Goal: Transaction & Acquisition: Purchase product/service

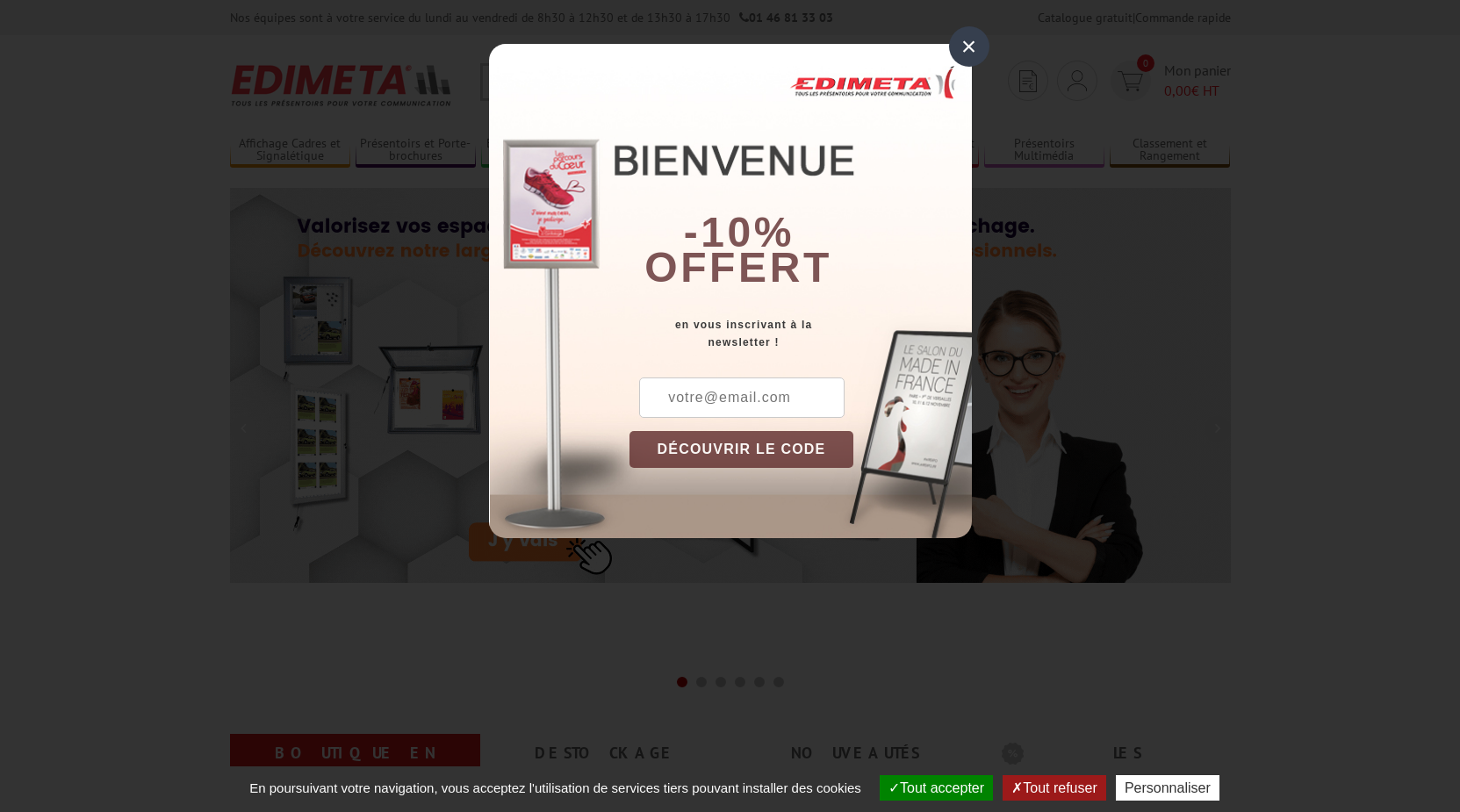
click at [971, 42] on div "×" at bounding box center [969, 47] width 40 height 40
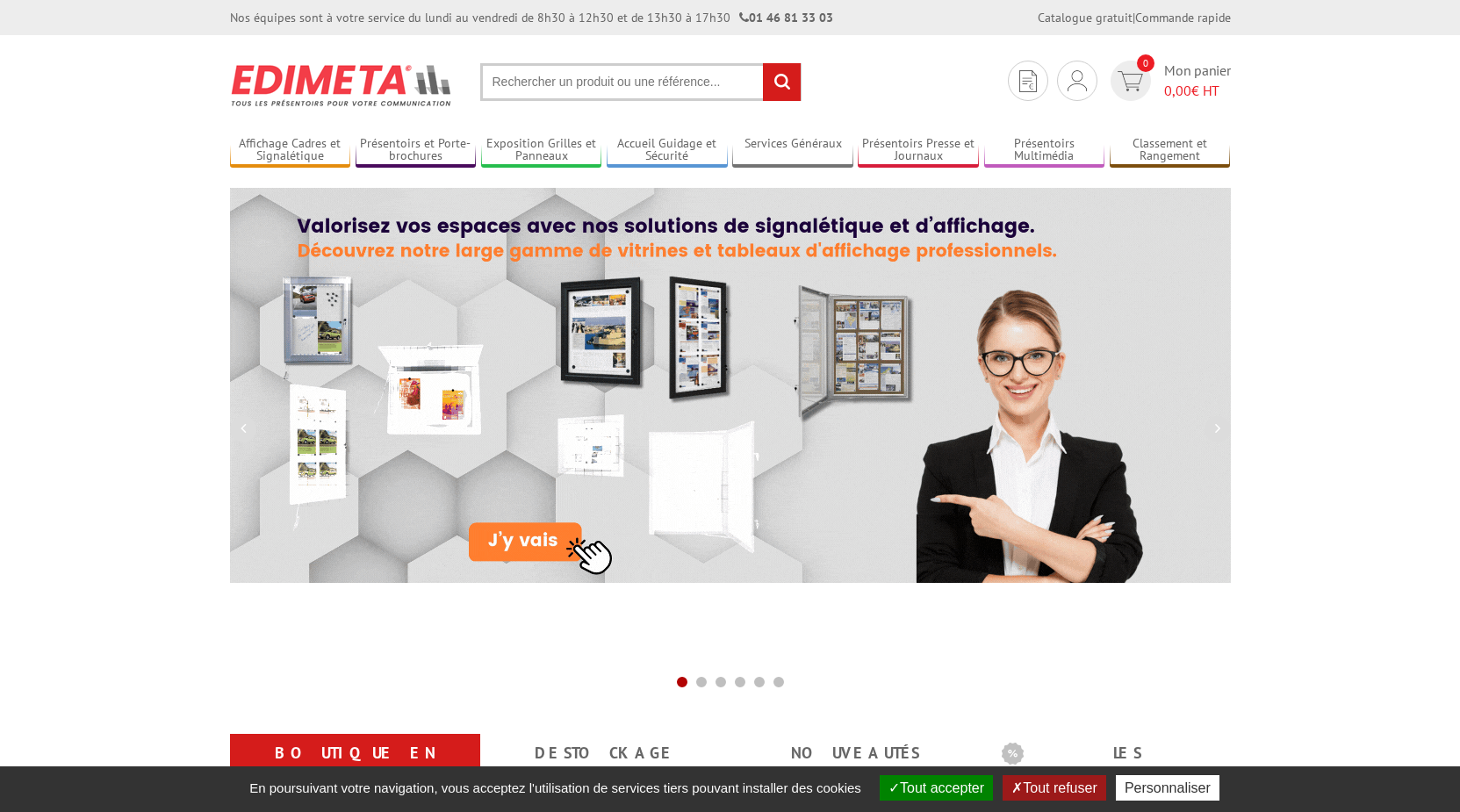
click at [525, 86] on input "text" at bounding box center [641, 82] width 321 height 38
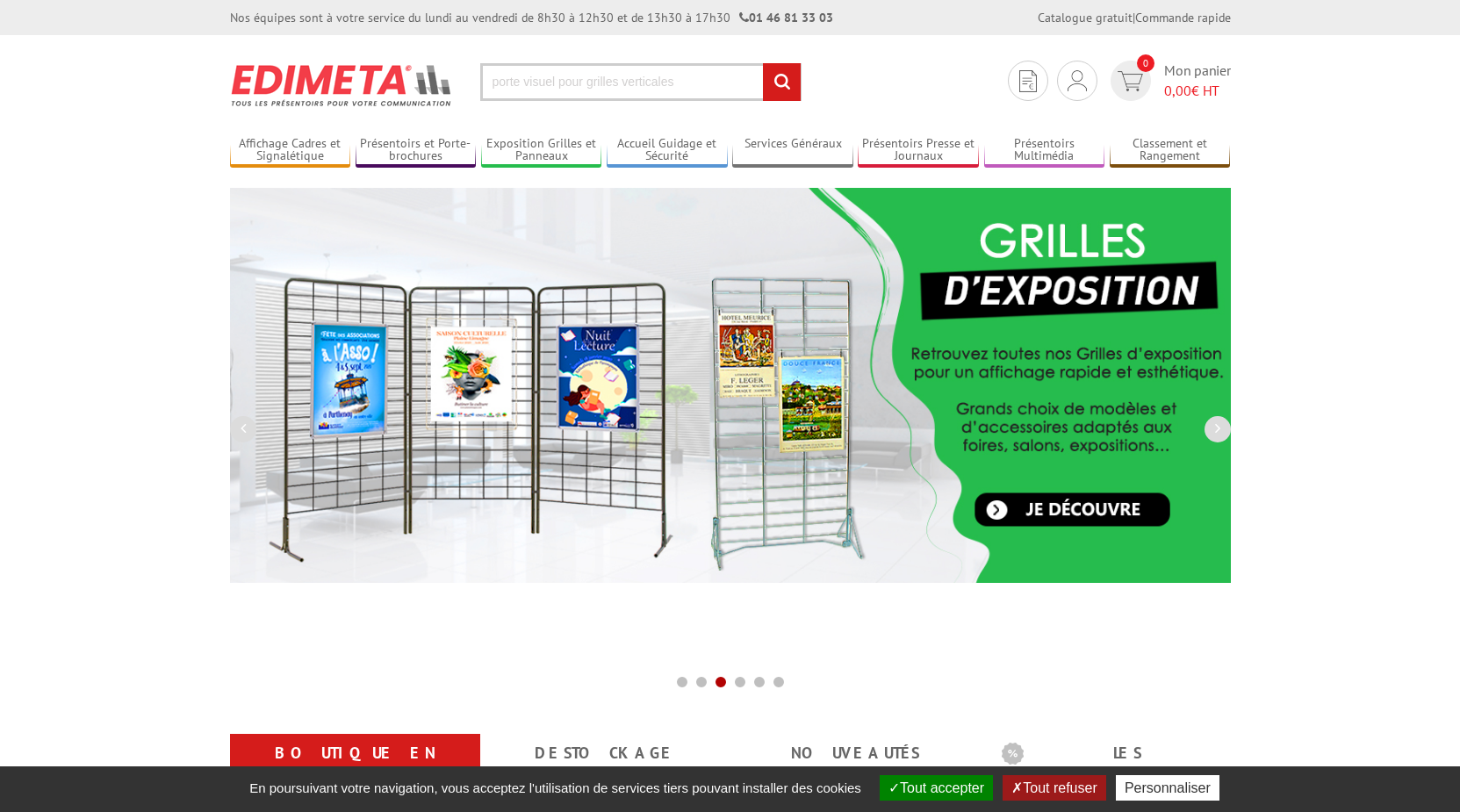
type input "porte visuel pour grilles verticales"
click at [762, 63] on input "rechercher" at bounding box center [782, 82] width 38 height 38
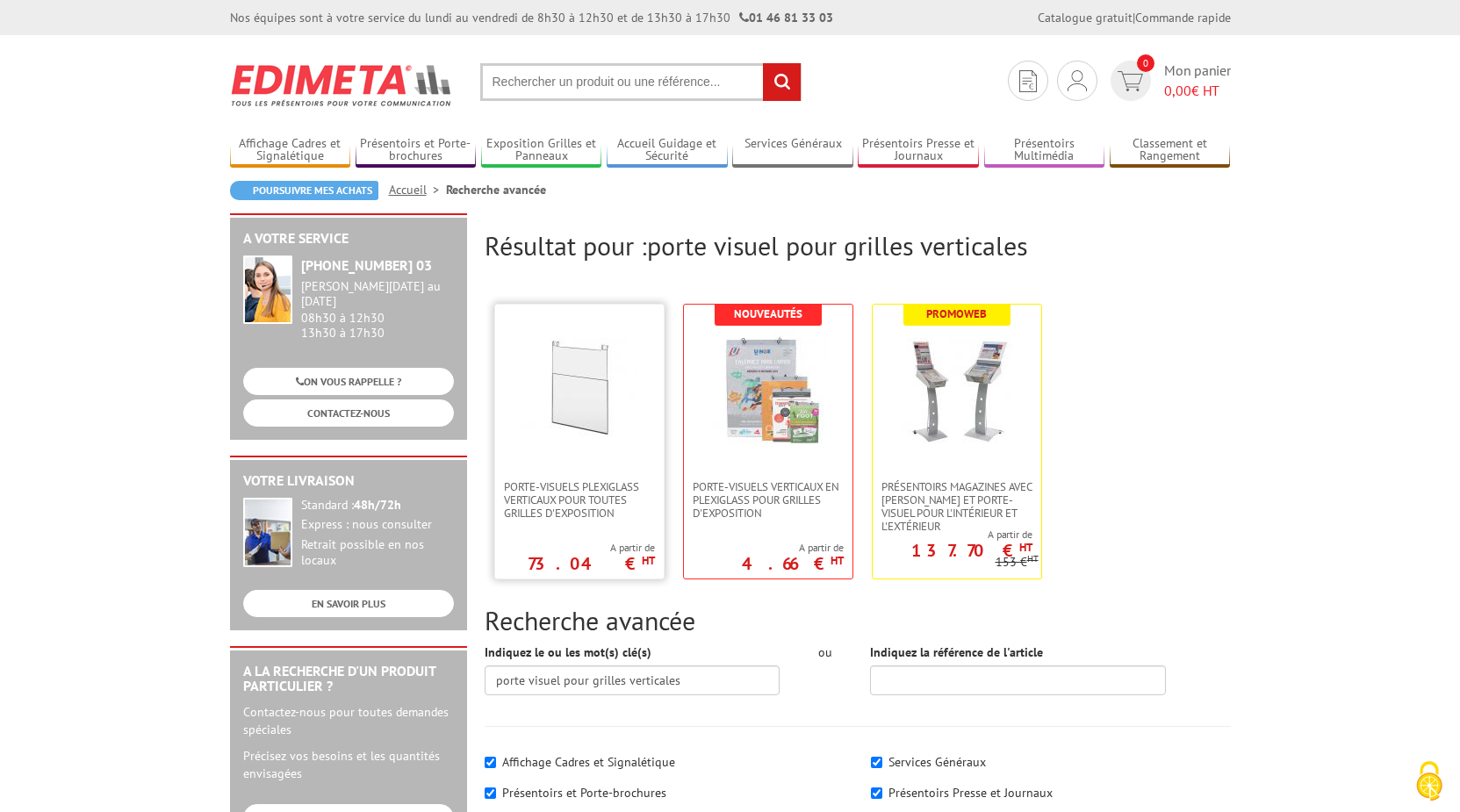
click at [588, 423] on img at bounding box center [579, 387] width 114 height 114
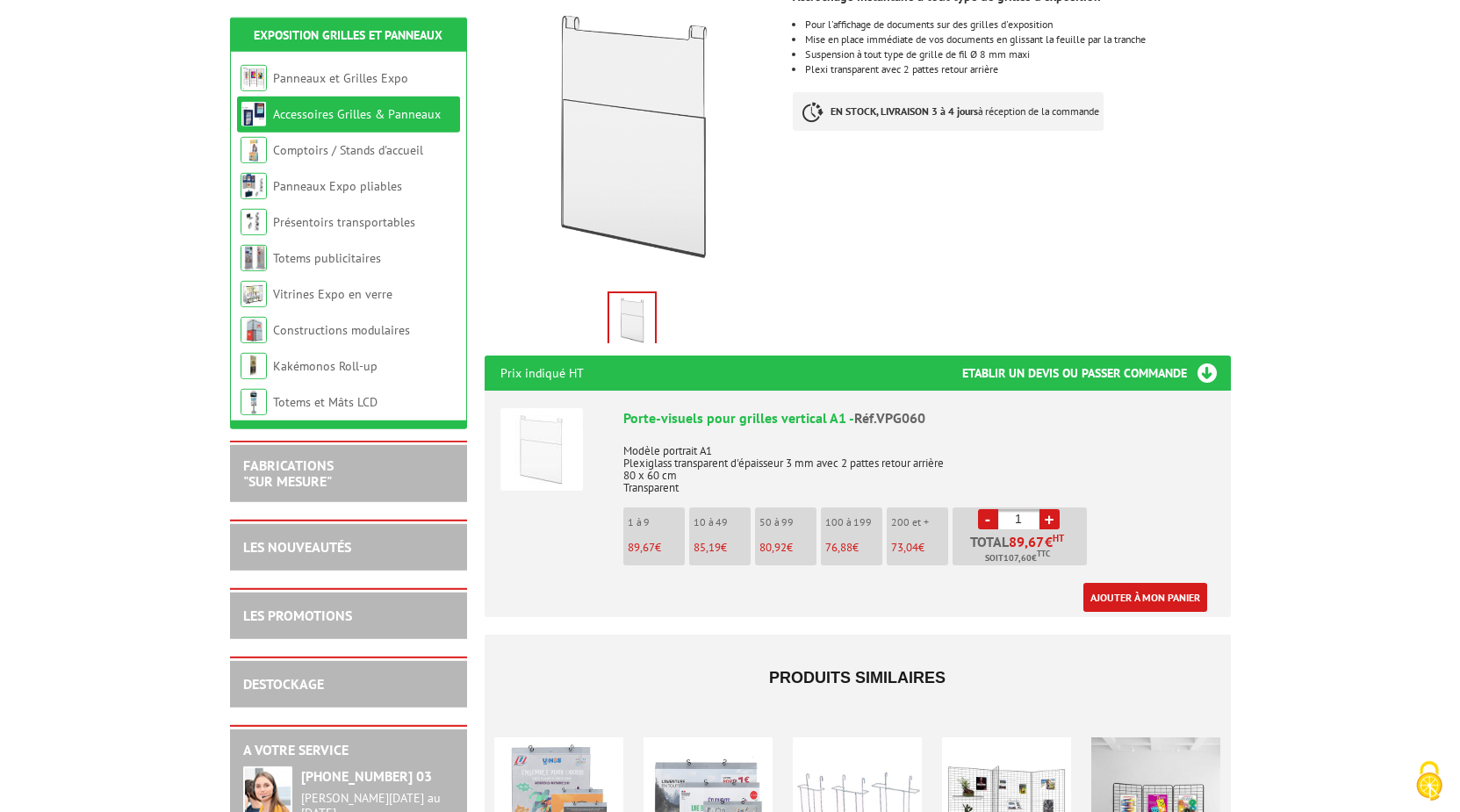
scroll to position [358, 0]
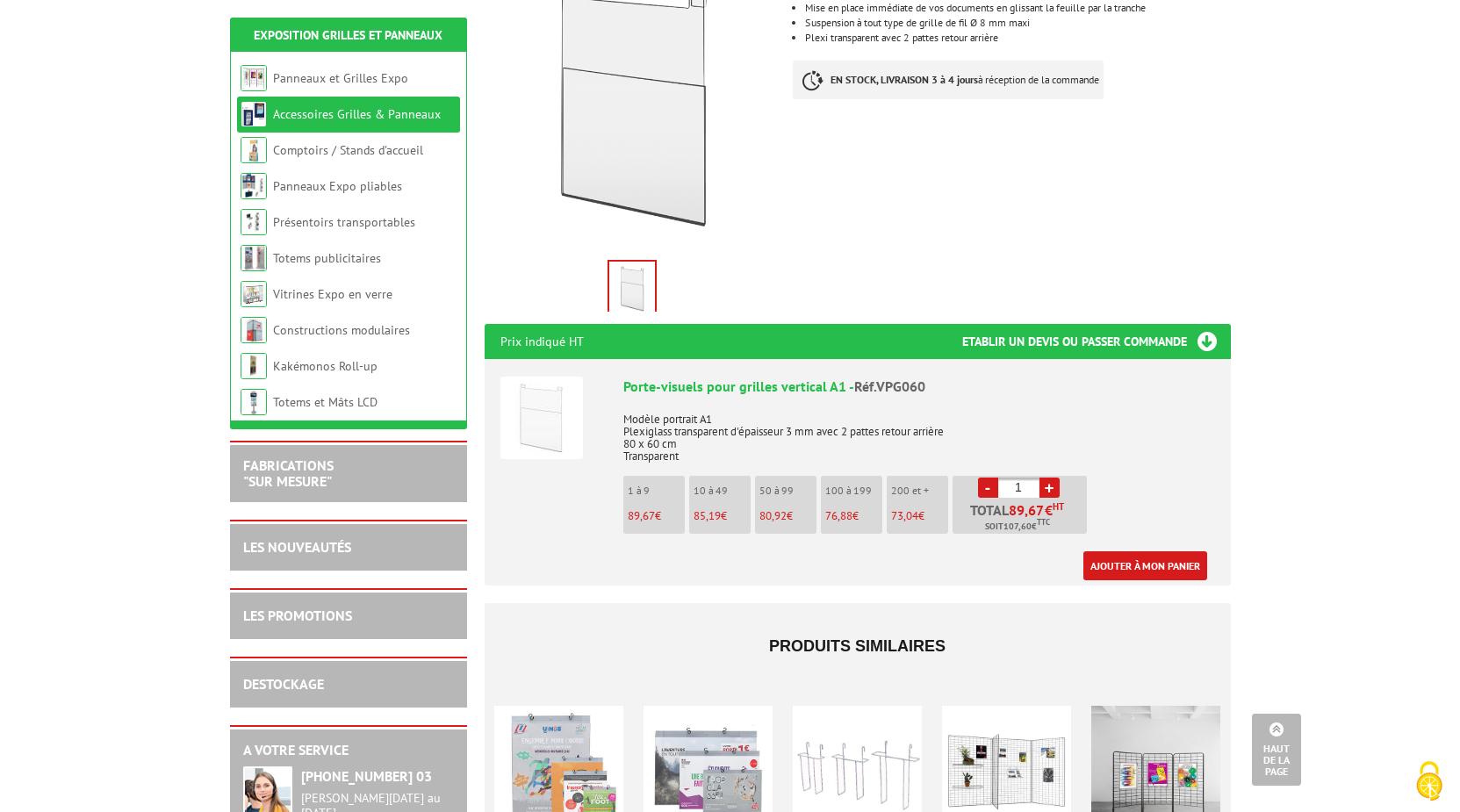
click at [1053, 478] on link "+" at bounding box center [1049, 487] width 20 height 20
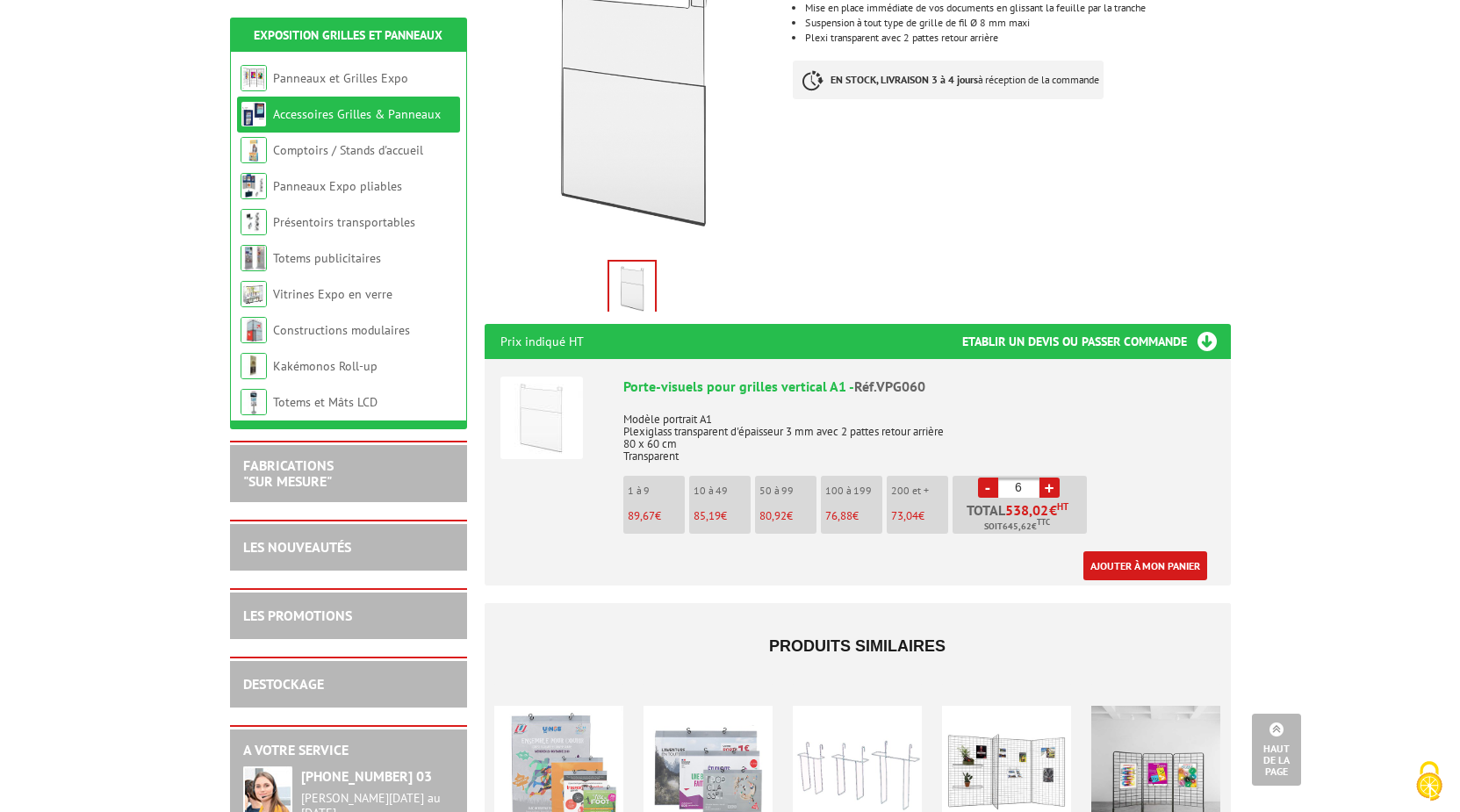
click at [1053, 478] on link "+" at bounding box center [1049, 487] width 20 height 20
click at [991, 478] on link "-" at bounding box center [987, 487] width 20 height 20
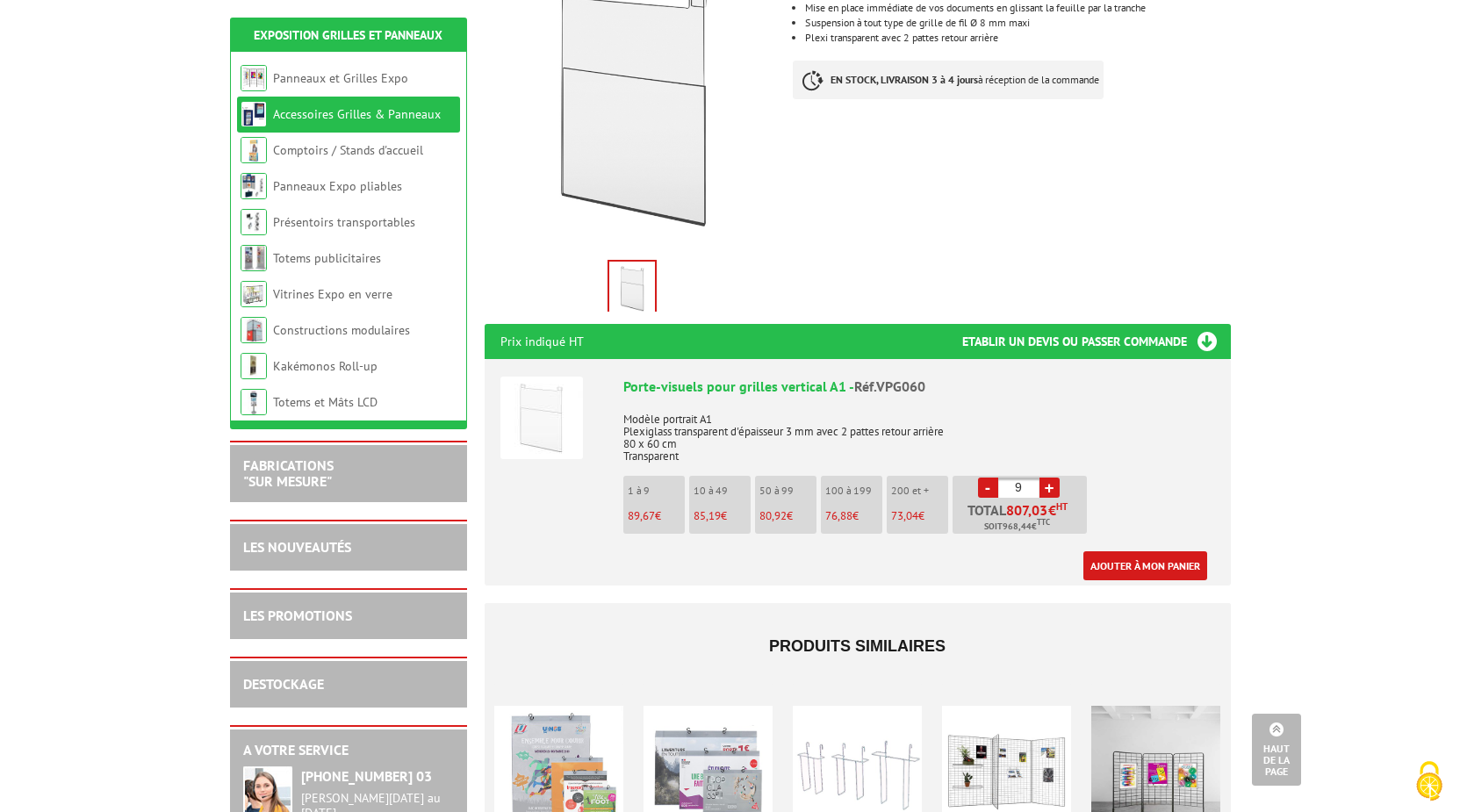
click at [991, 478] on link "-" at bounding box center [987, 487] width 20 height 20
click at [990, 478] on link "-" at bounding box center [987, 487] width 20 height 20
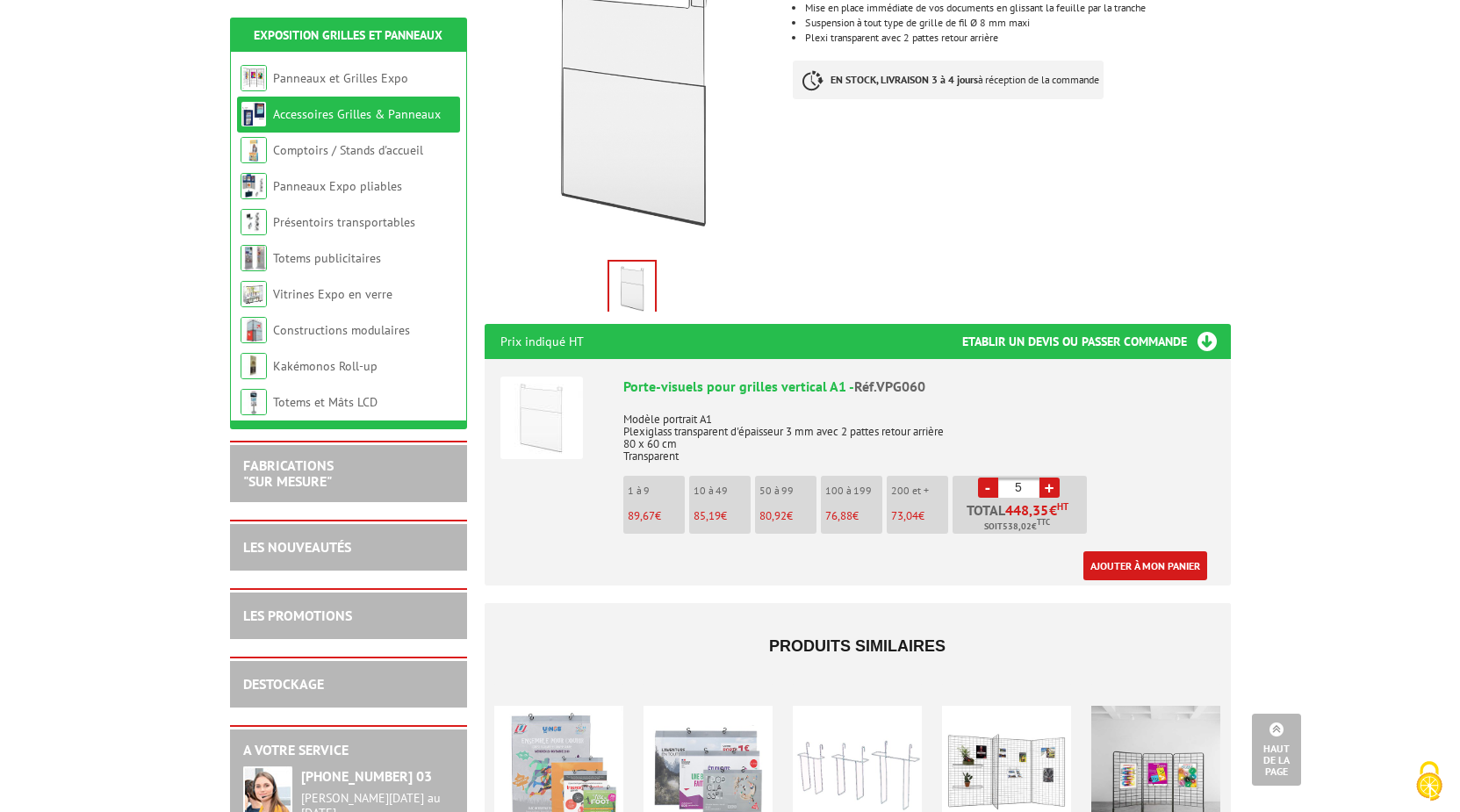
type input "4"
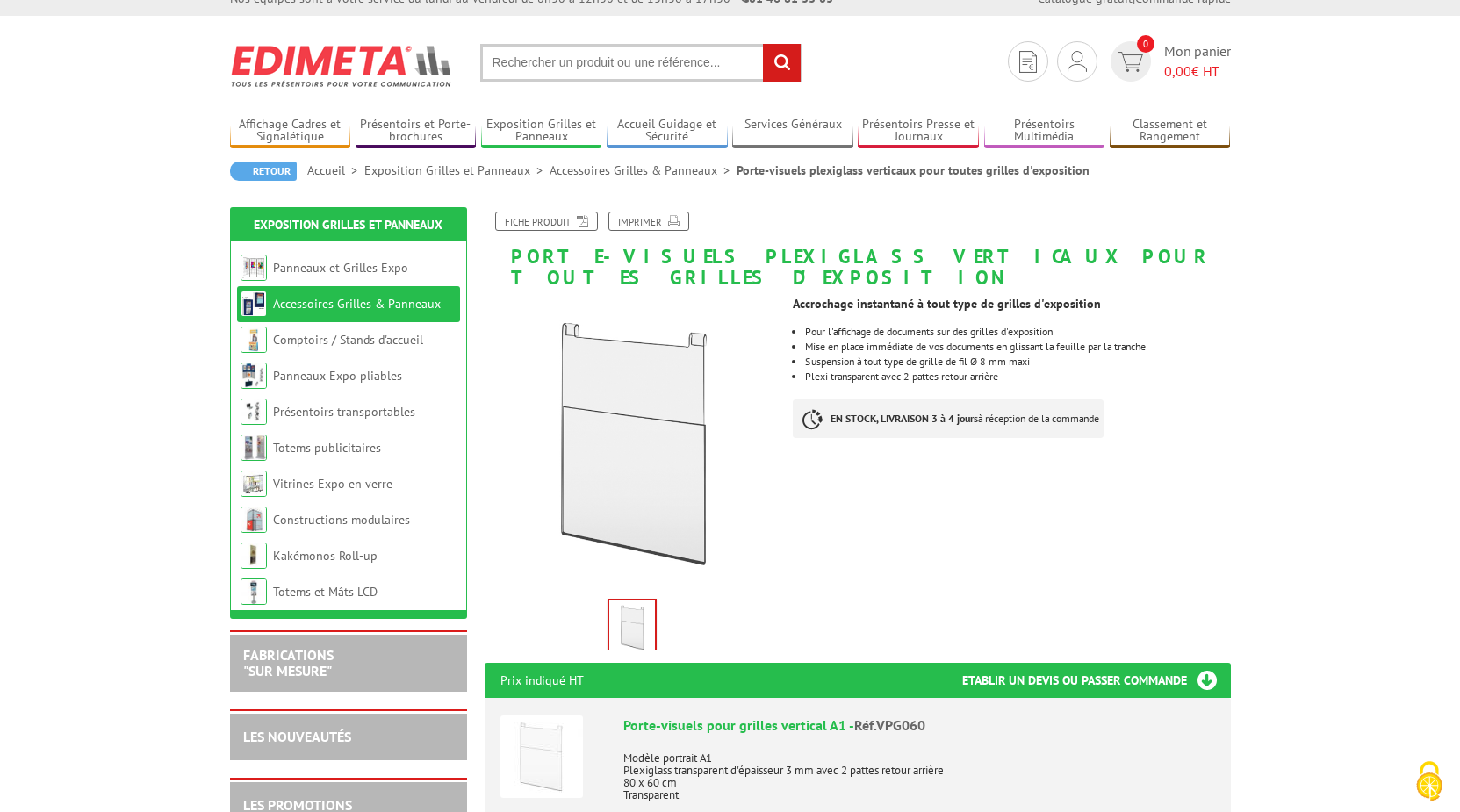
scroll to position [0, 0]
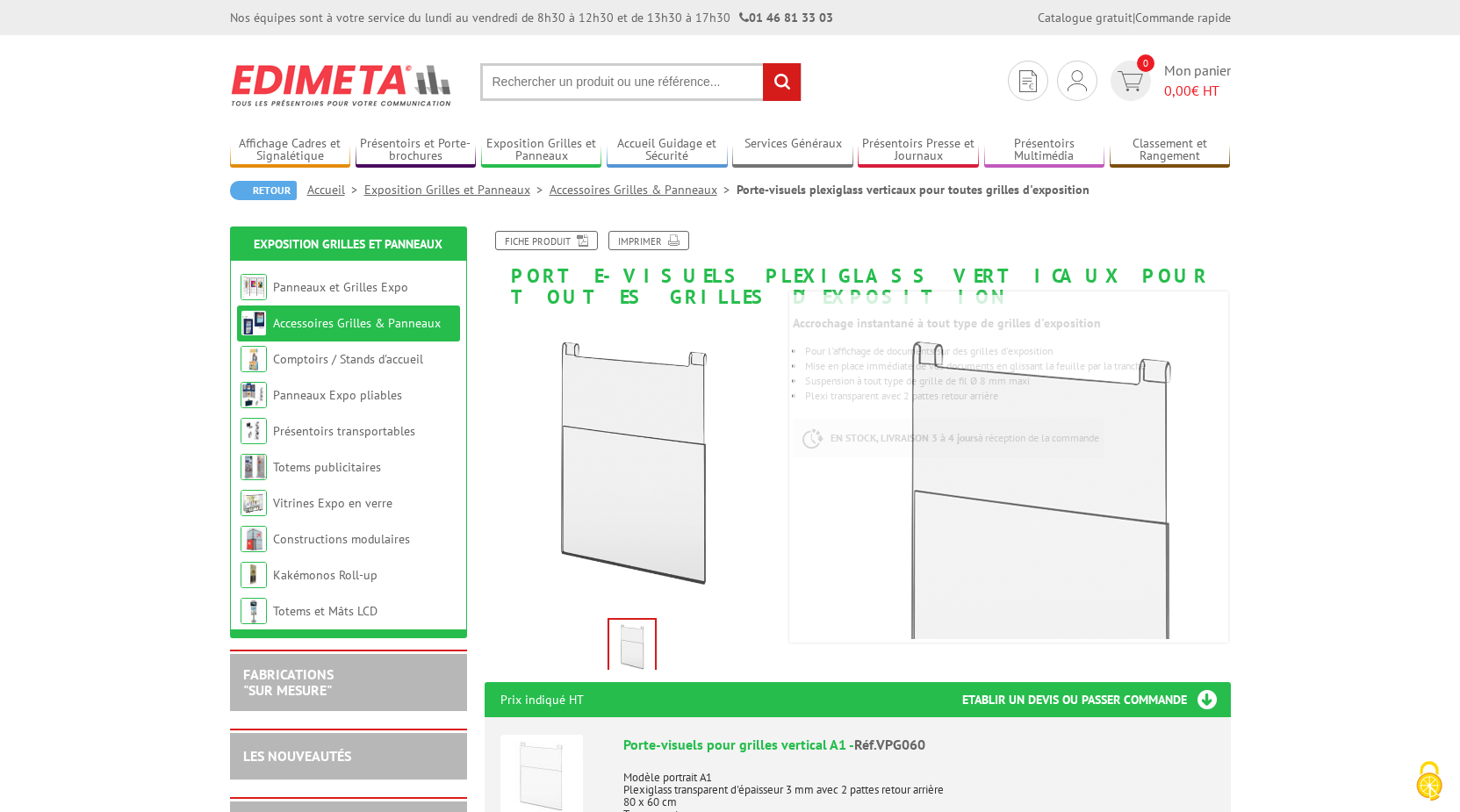
click at [532, 81] on input "text" at bounding box center [641, 82] width 321 height 38
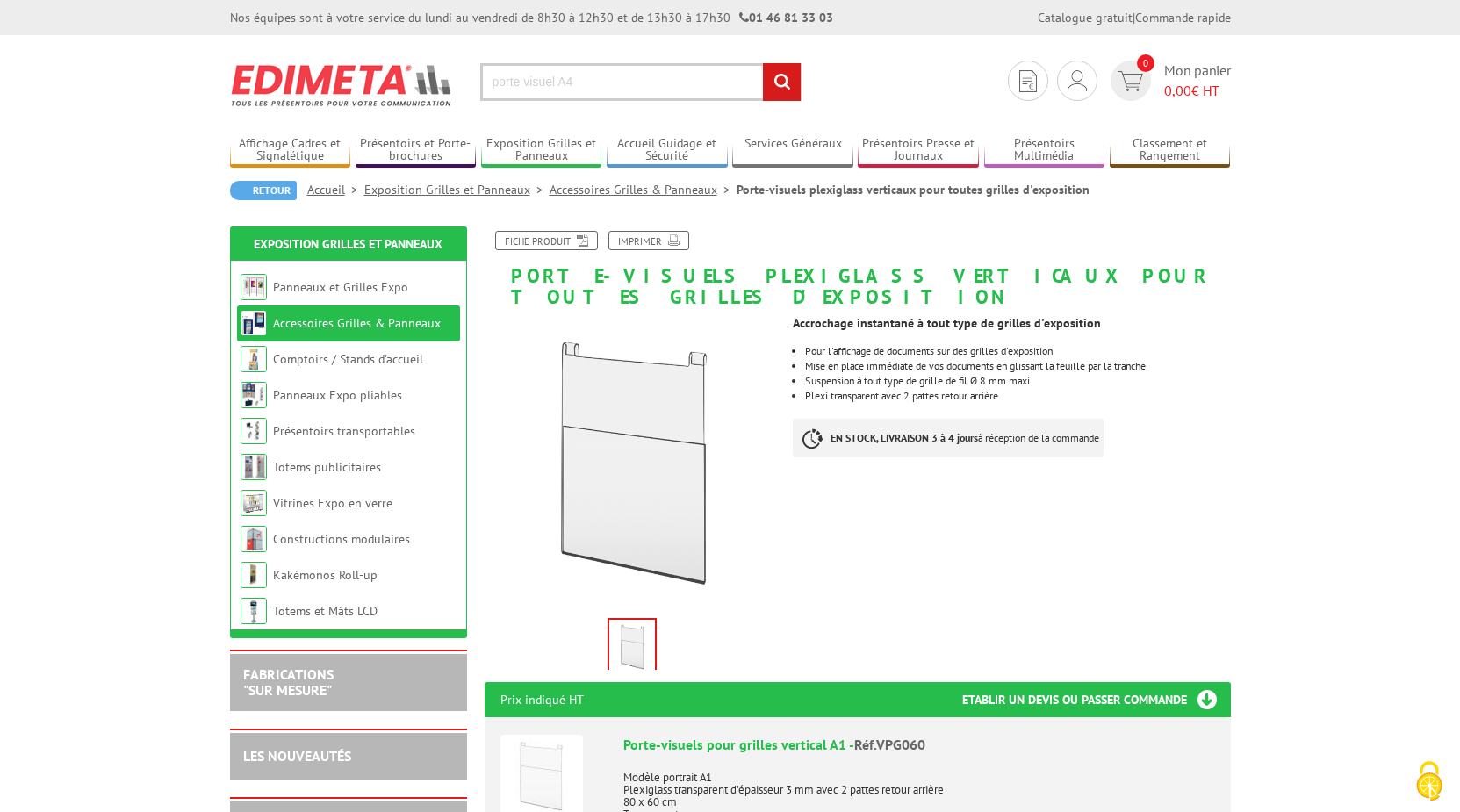
type input "porte visuel A4"
click at [762, 63] on input "rechercher" at bounding box center [782, 82] width 38 height 38
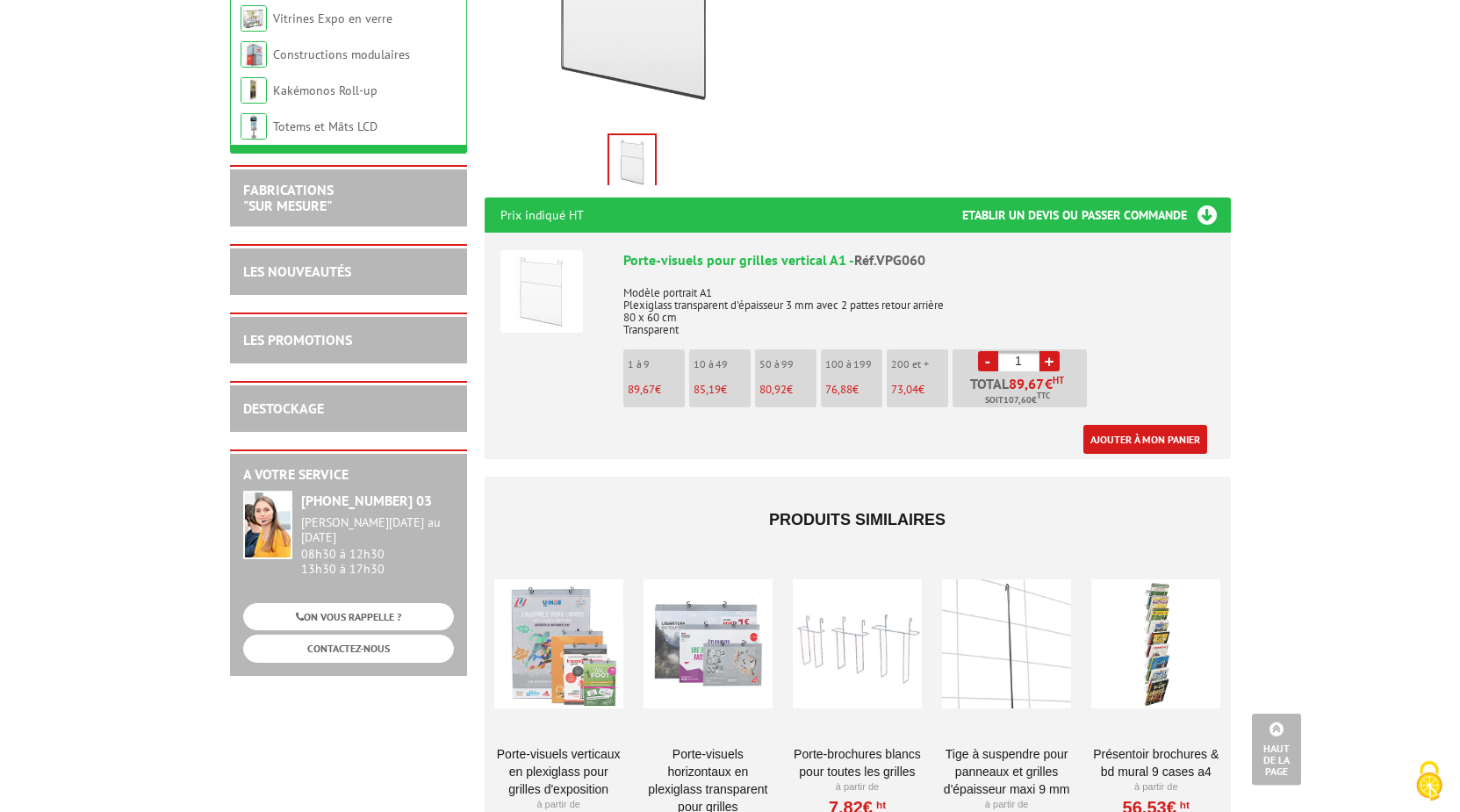
scroll to position [537, 0]
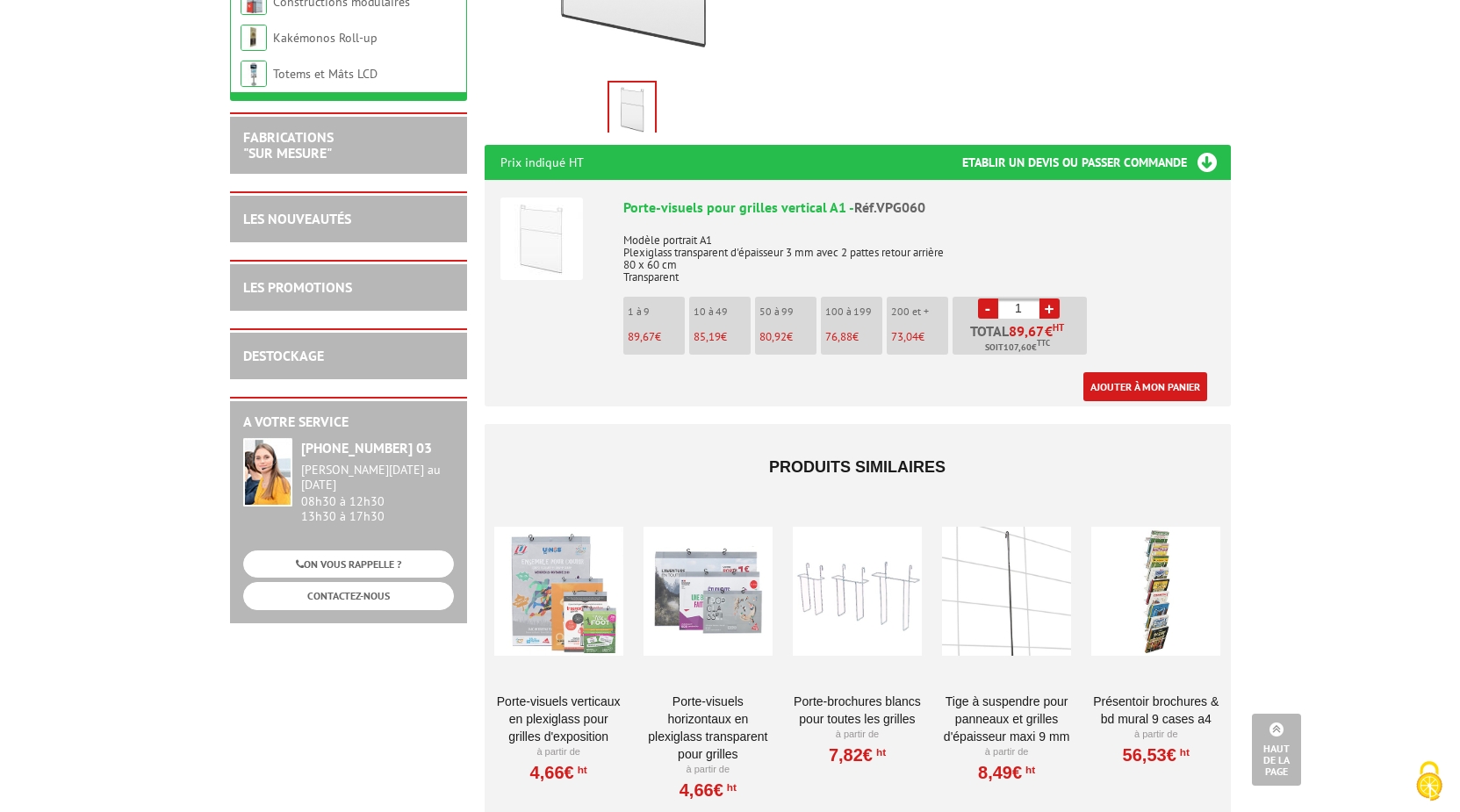
click at [553, 580] on div at bounding box center [558, 591] width 129 height 176
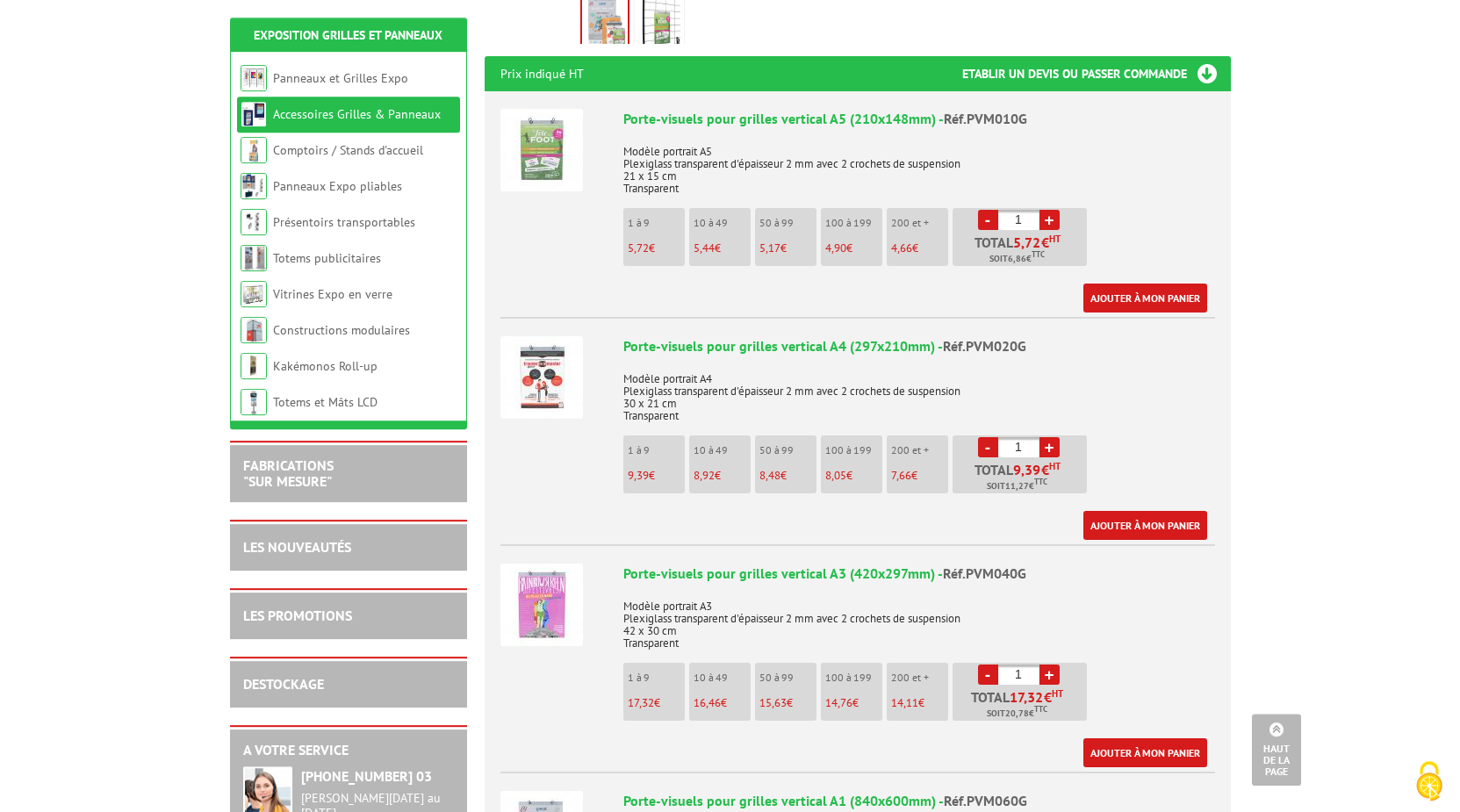
scroll to position [627, 0]
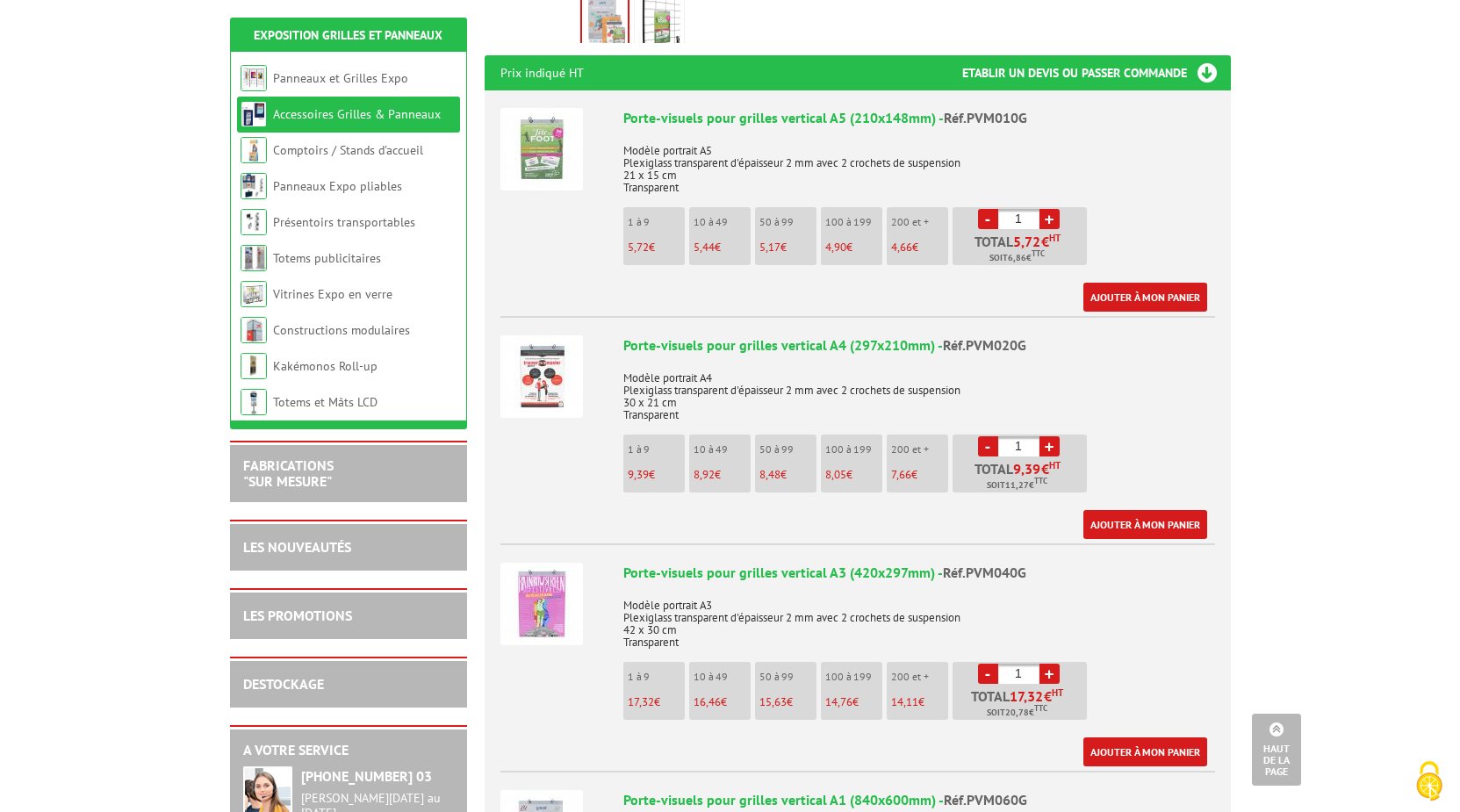
click at [541, 338] on img at bounding box center [542, 376] width 82 height 82
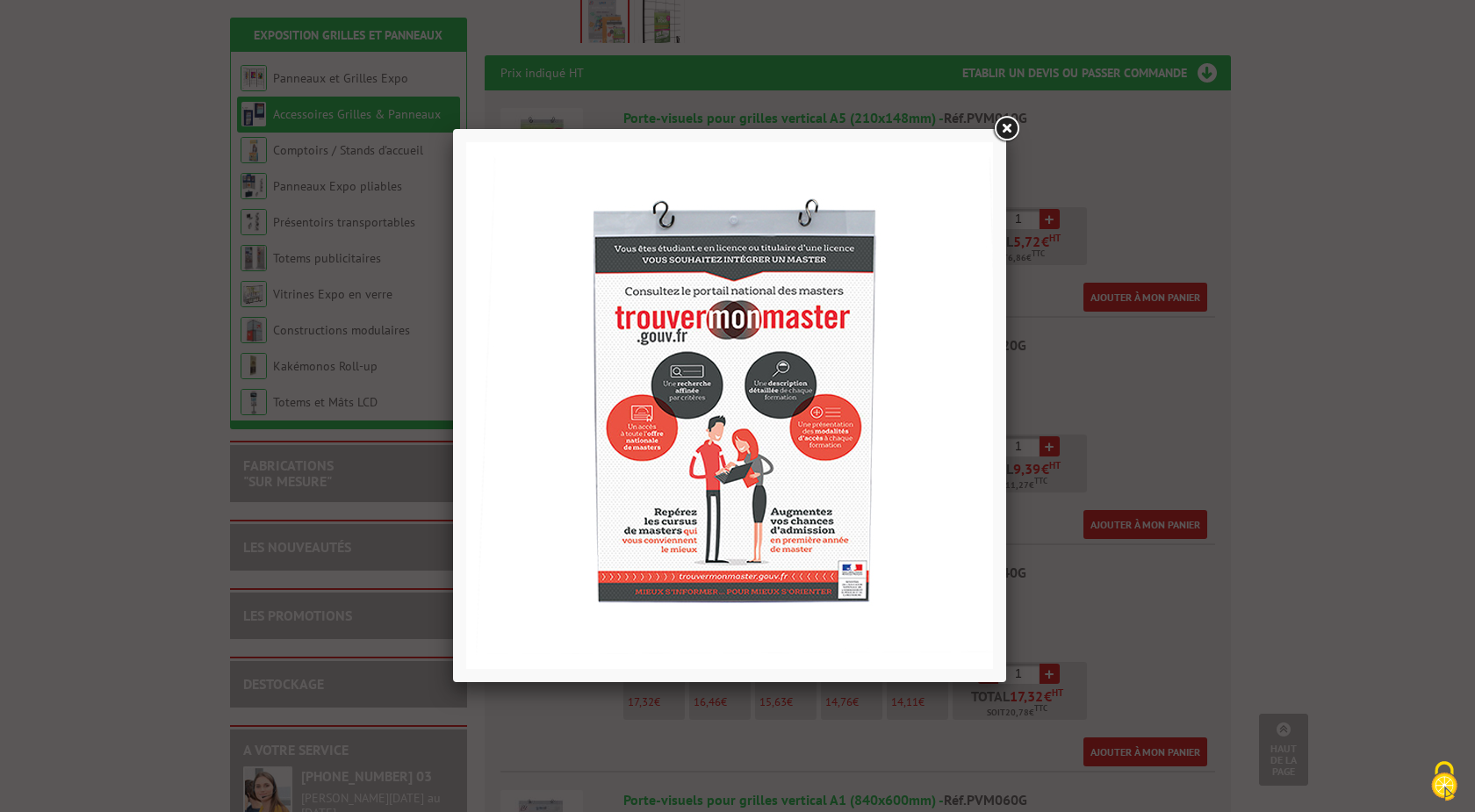
click at [1010, 131] on link at bounding box center [1005, 129] width 32 height 32
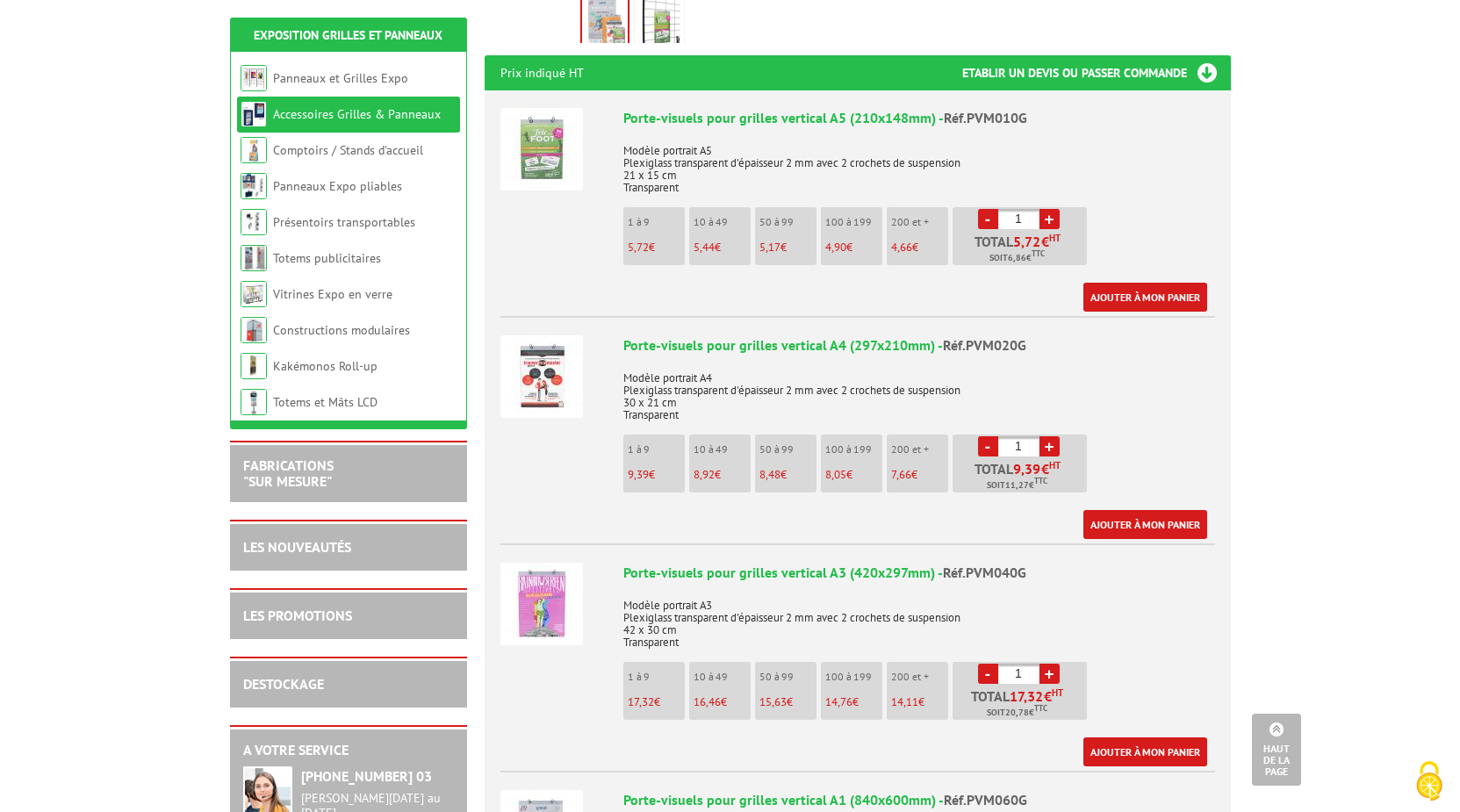
click at [1053, 437] on link "+" at bounding box center [1049, 446] width 20 height 20
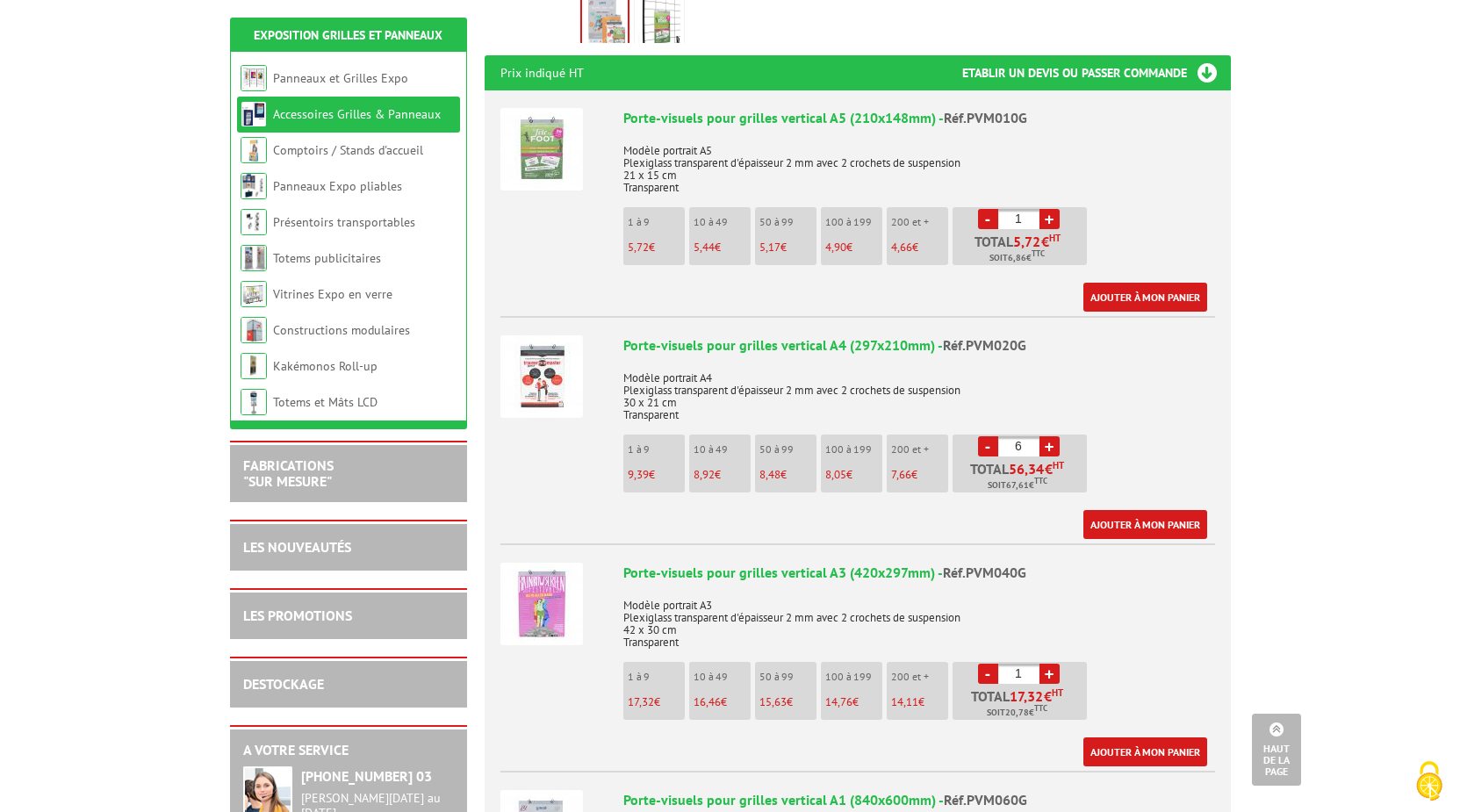
click at [1053, 437] on link "+" at bounding box center [1049, 446] width 20 height 20
type input "10"
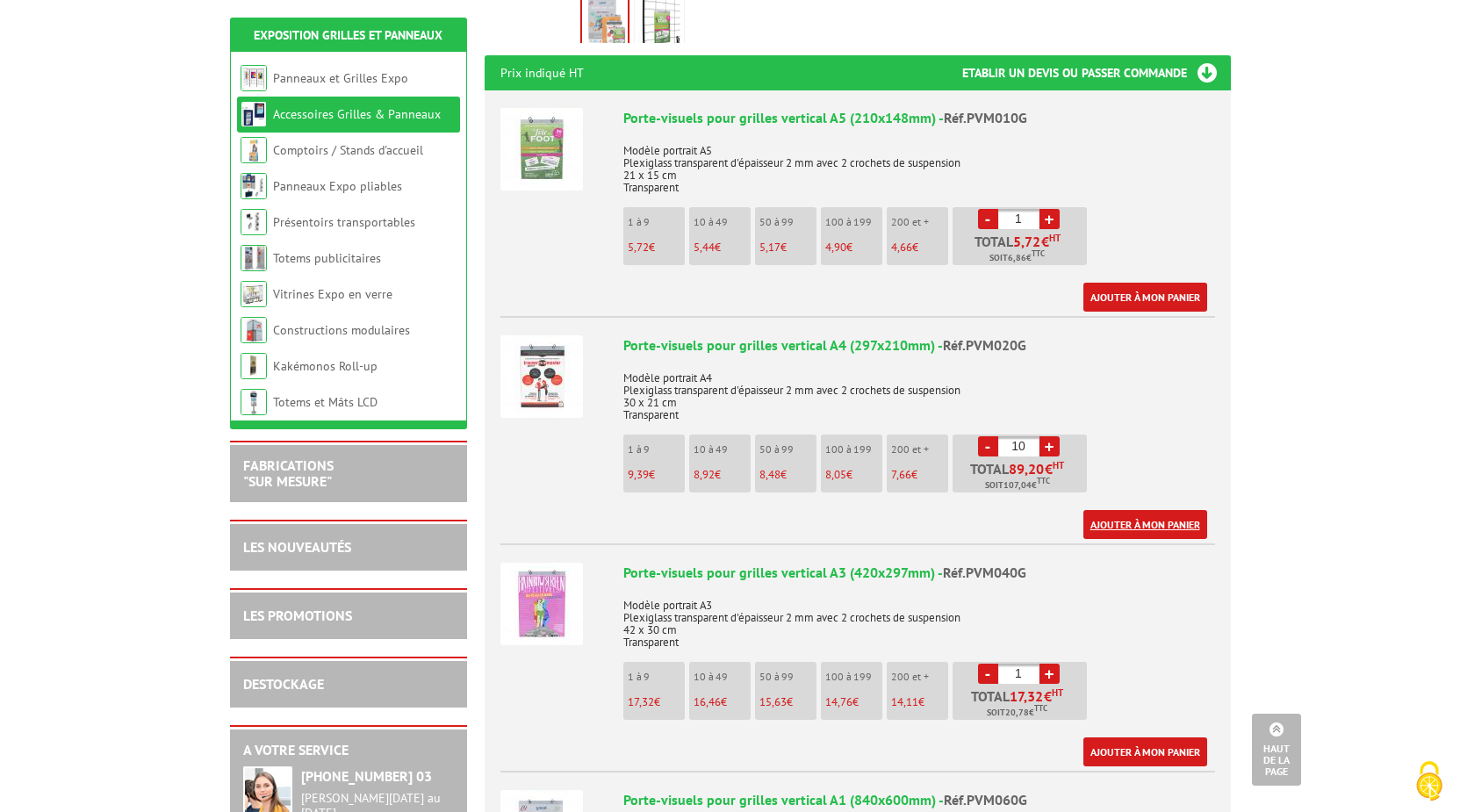
click at [1149, 510] on link "Ajouter à mon panier" at bounding box center [1146, 524] width 124 height 29
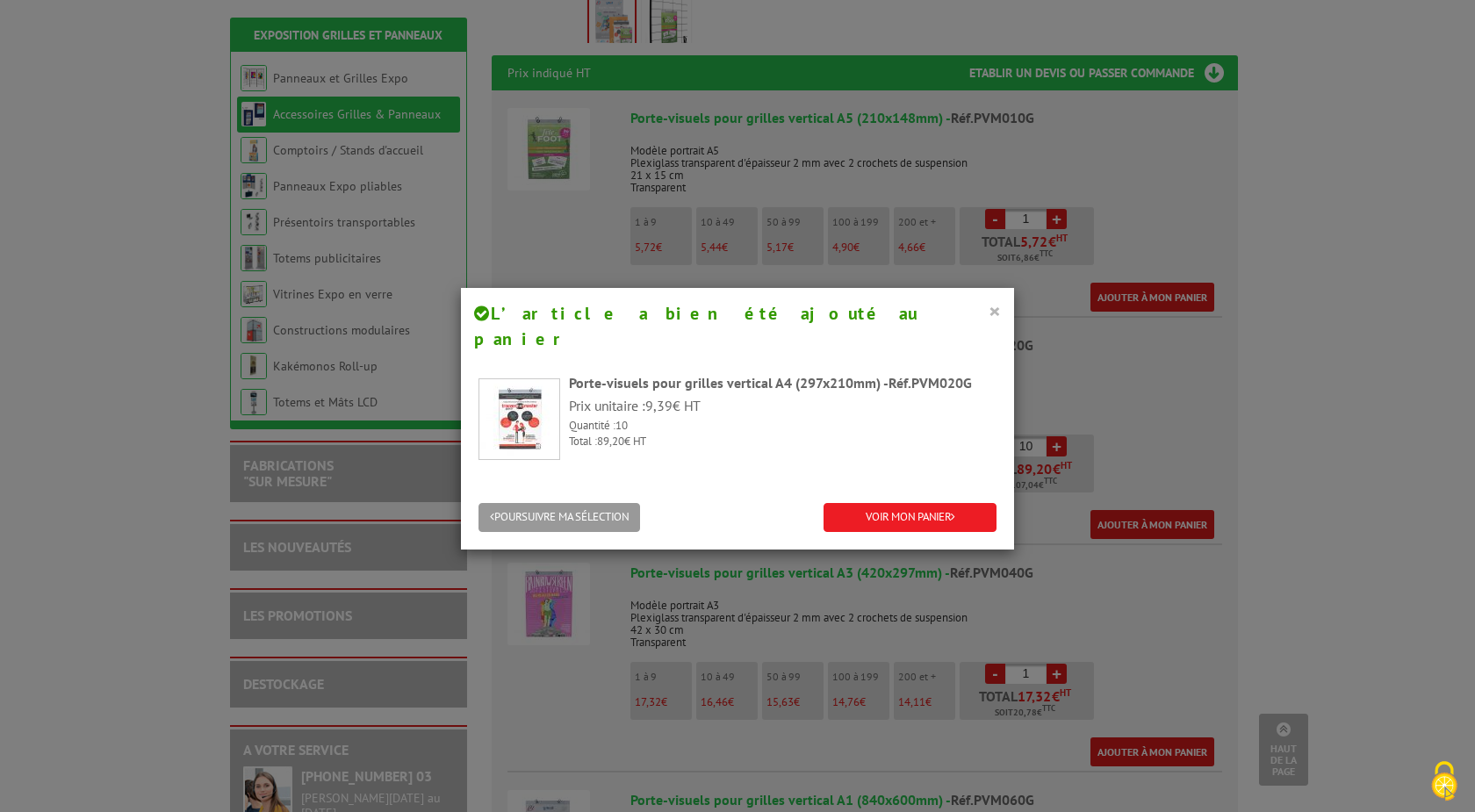
click at [989, 310] on button "×" at bounding box center [994, 310] width 12 height 23
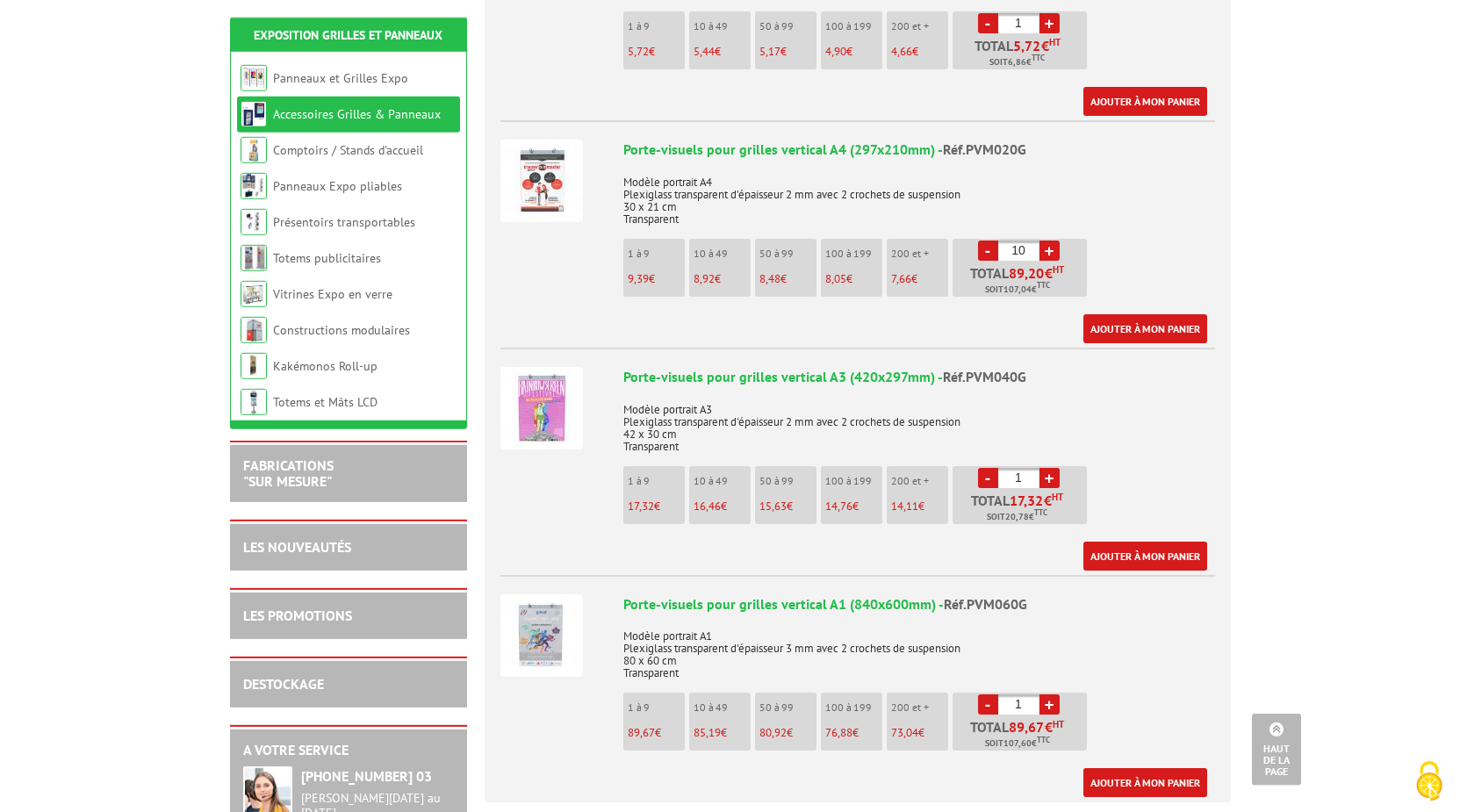
scroll to position [895, 0]
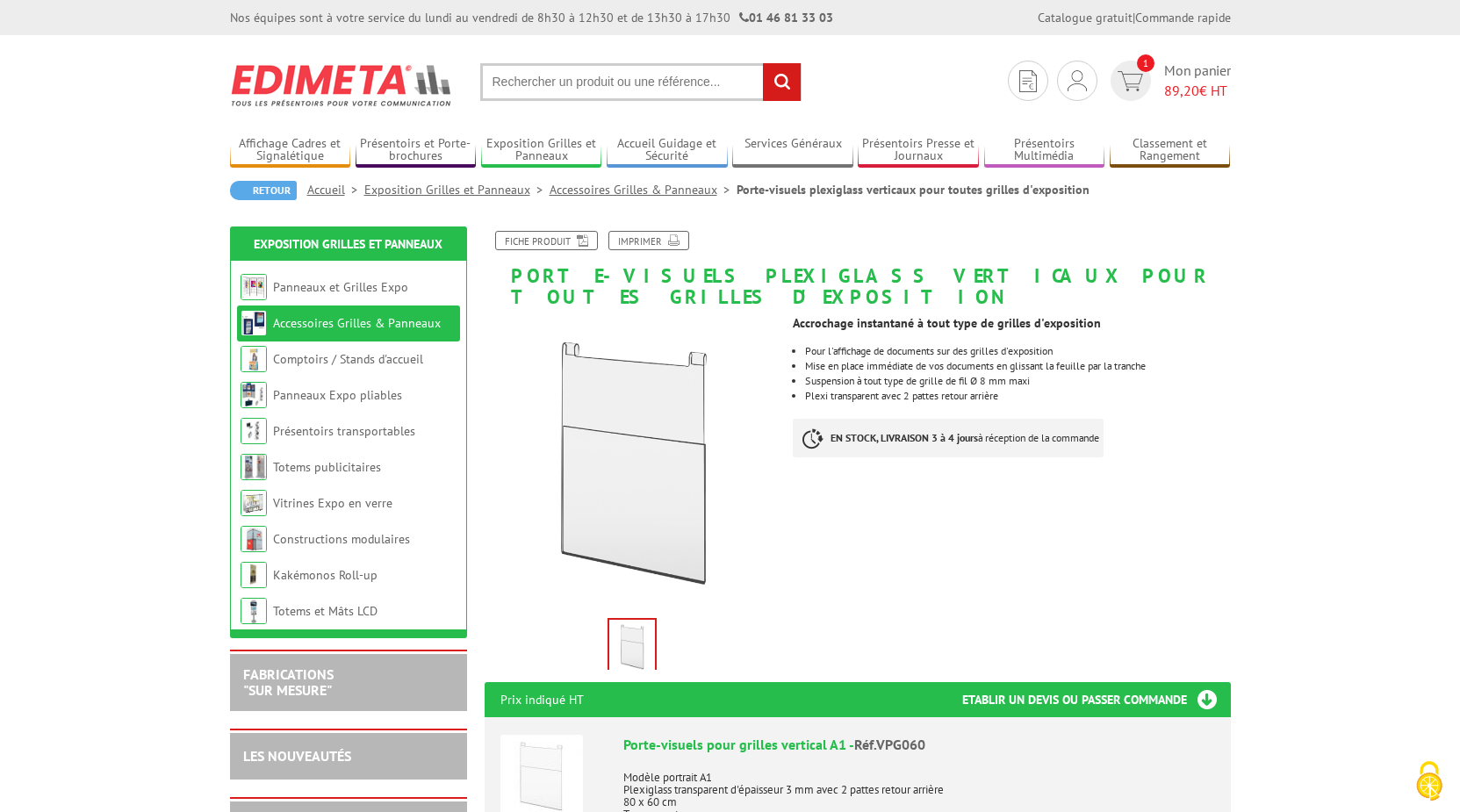
click at [311, 319] on link "Accessoires Grilles & Panneaux" at bounding box center [356, 323] width 167 height 16
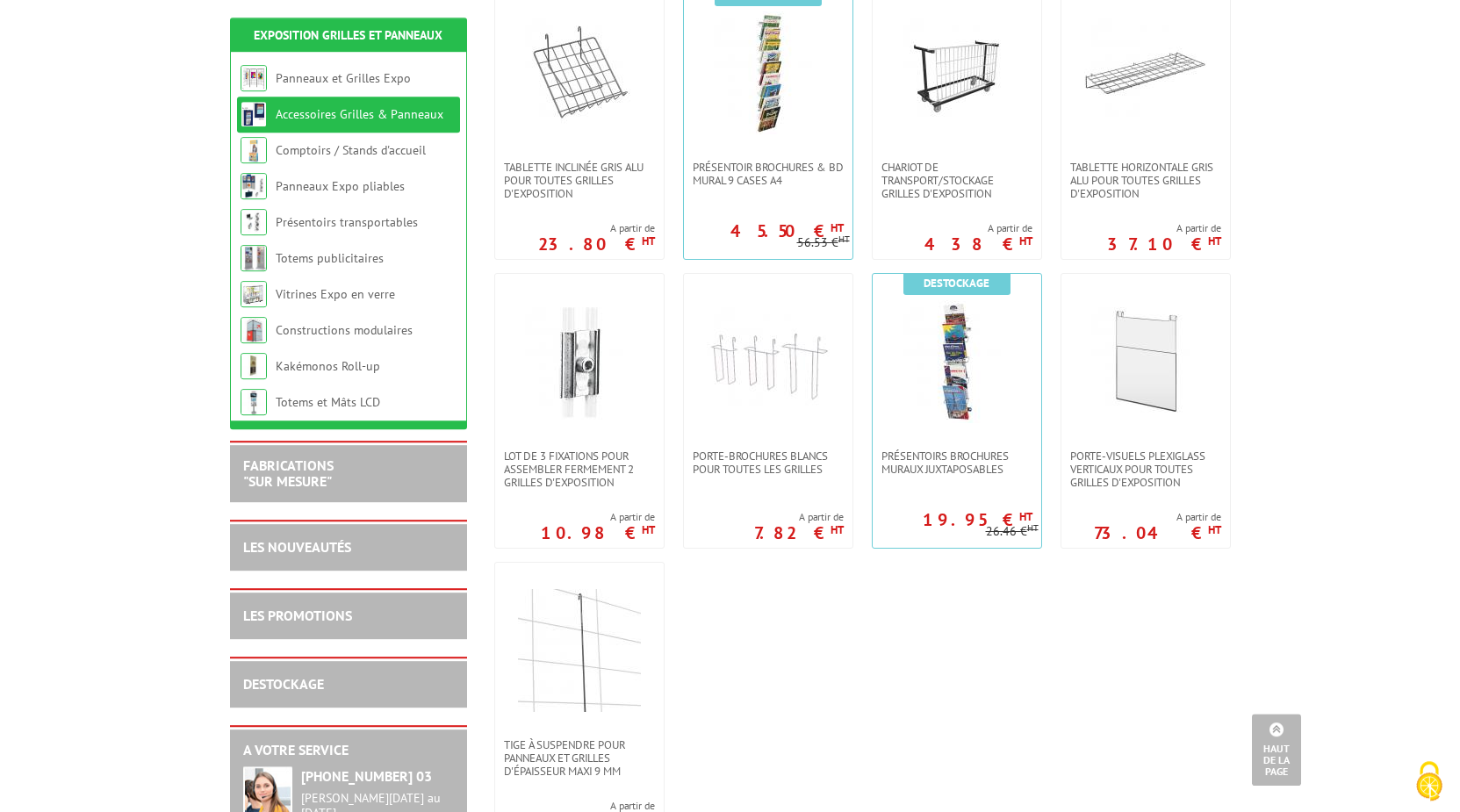
scroll to position [985, 0]
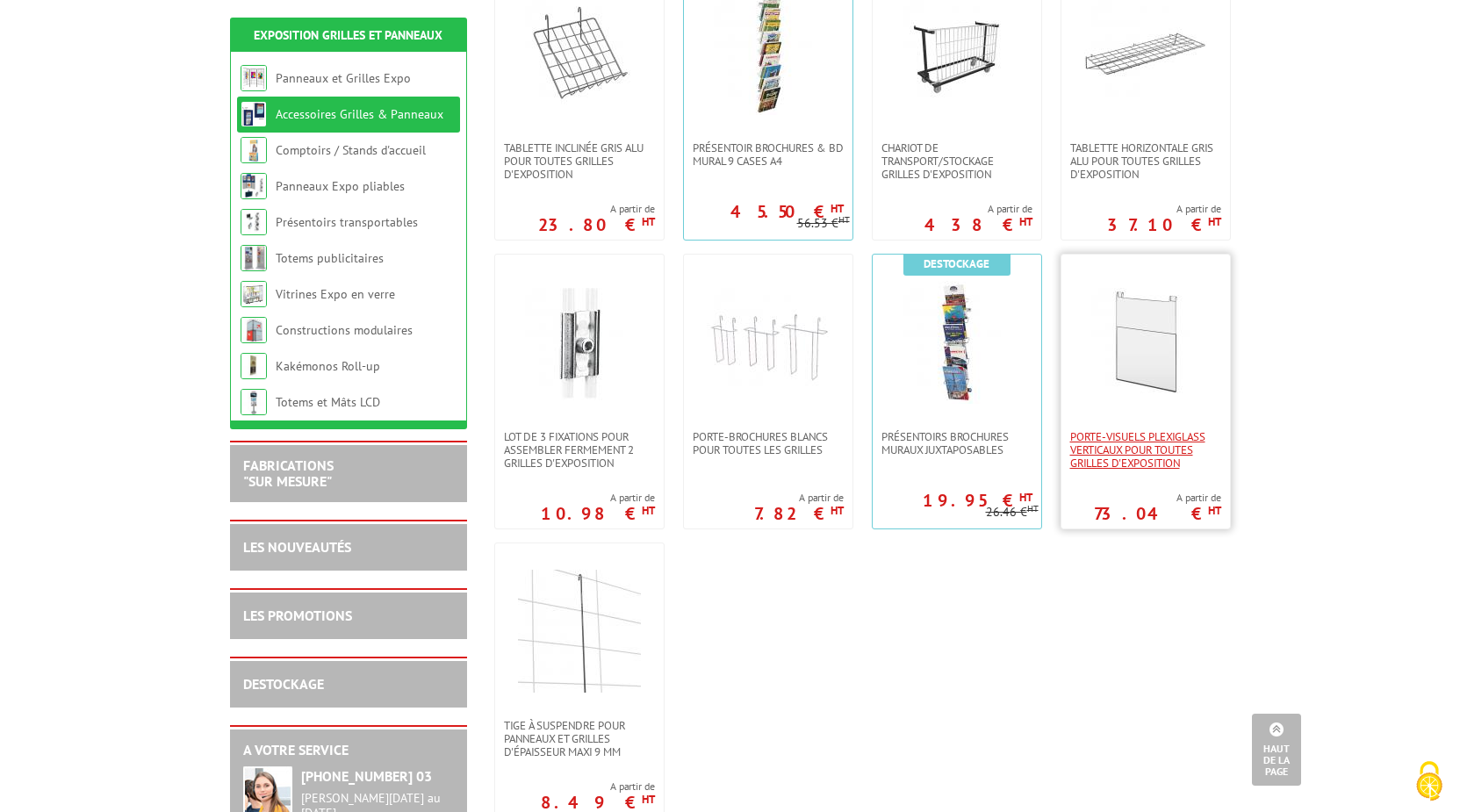
click at [1141, 468] on span "Porte-visuels plexiglass verticaux pour toutes grilles d'exposition" at bounding box center [1146, 449] width 151 height 39
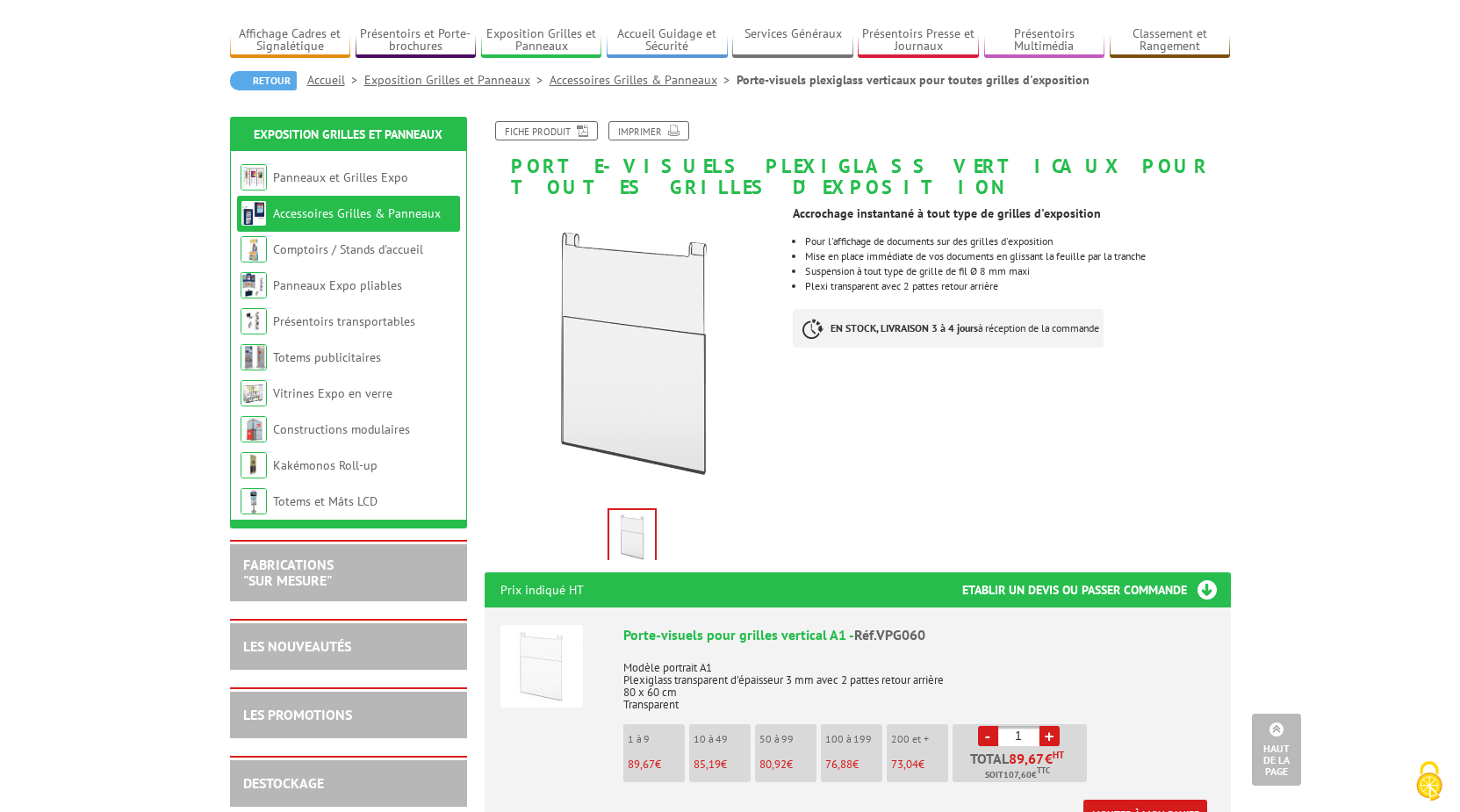
scroll to position [90, 0]
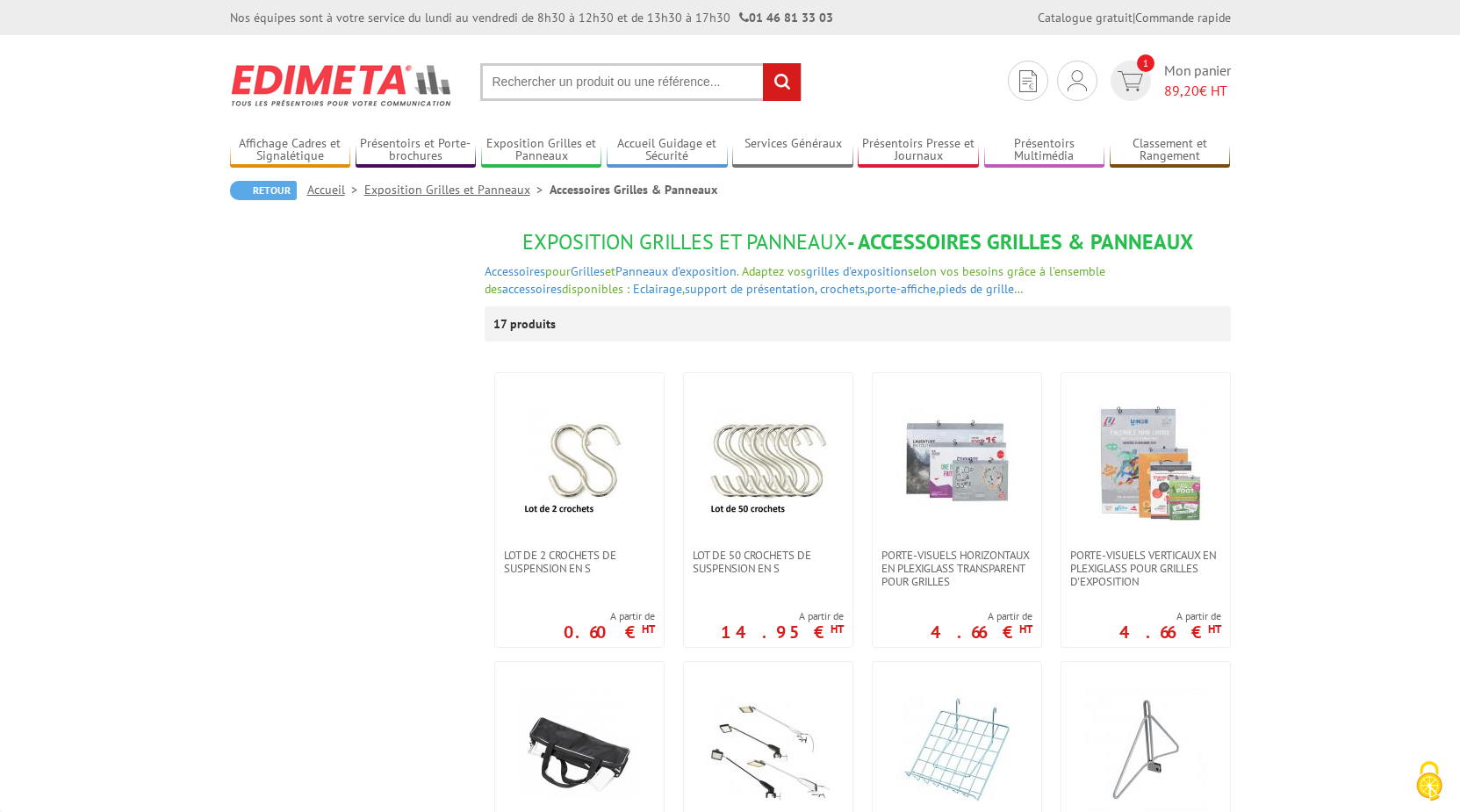
scroll to position [985, 0]
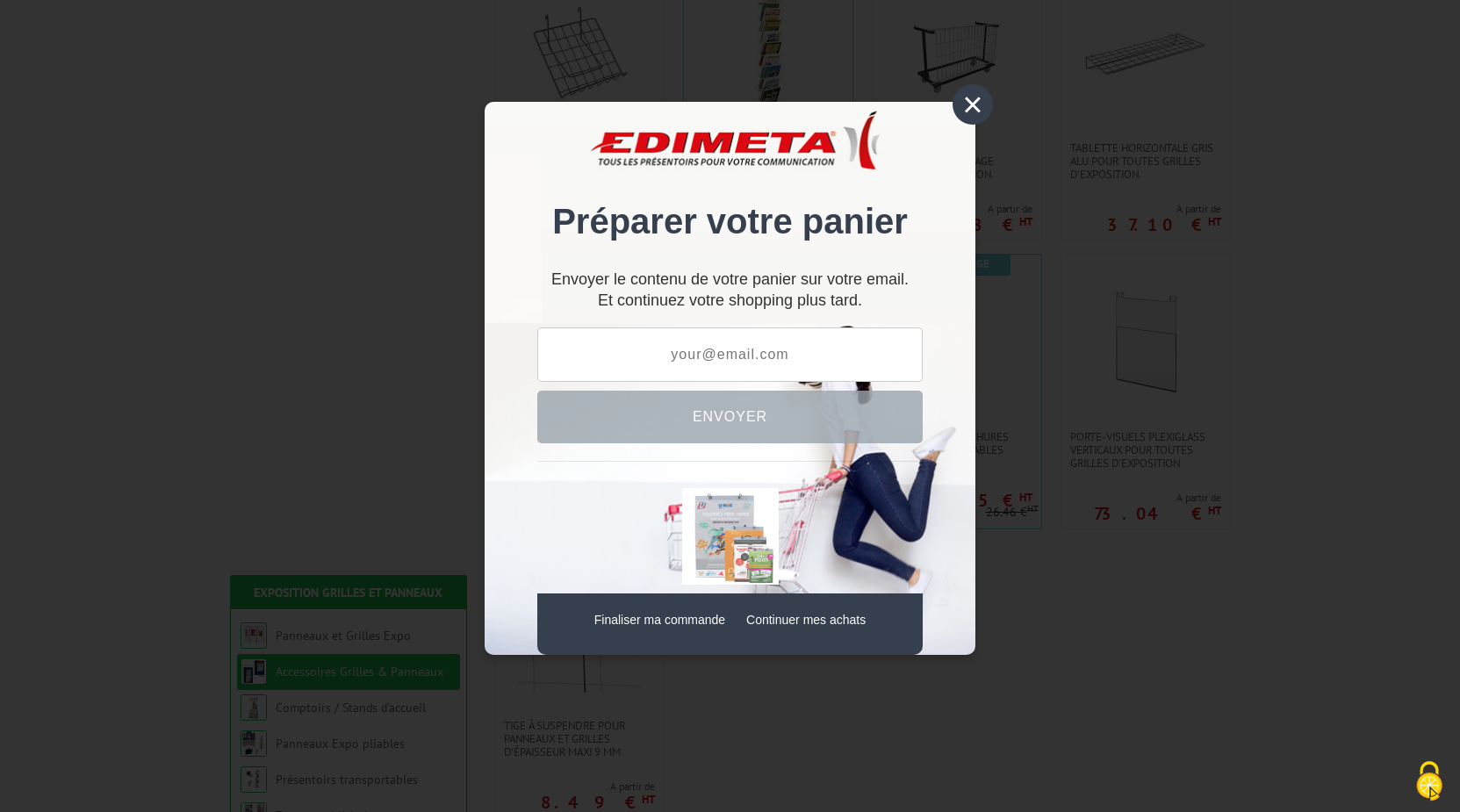
click at [973, 106] on div "×" at bounding box center [973, 104] width 40 height 40
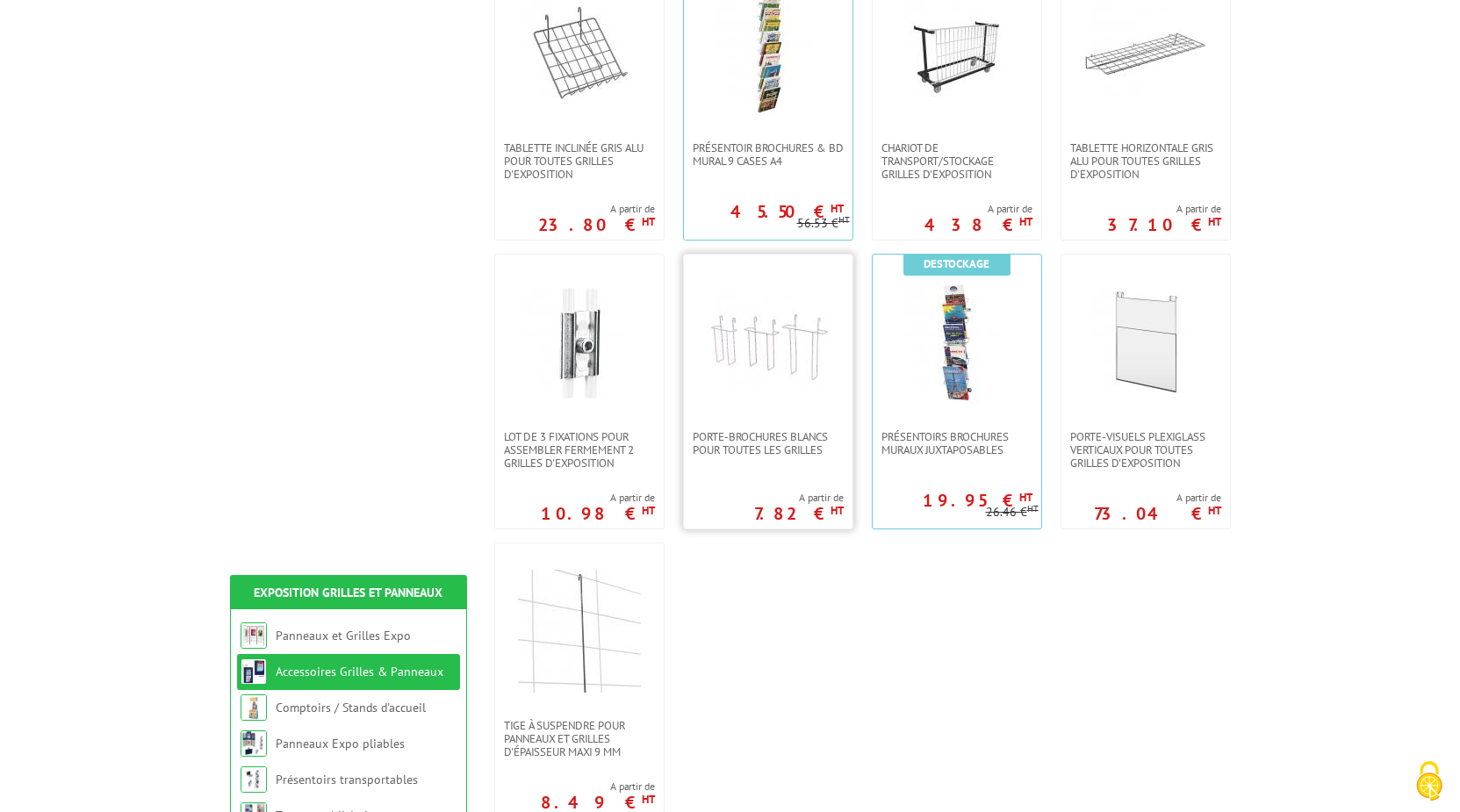
click at [745, 416] on link at bounding box center [768, 342] width 168 height 176
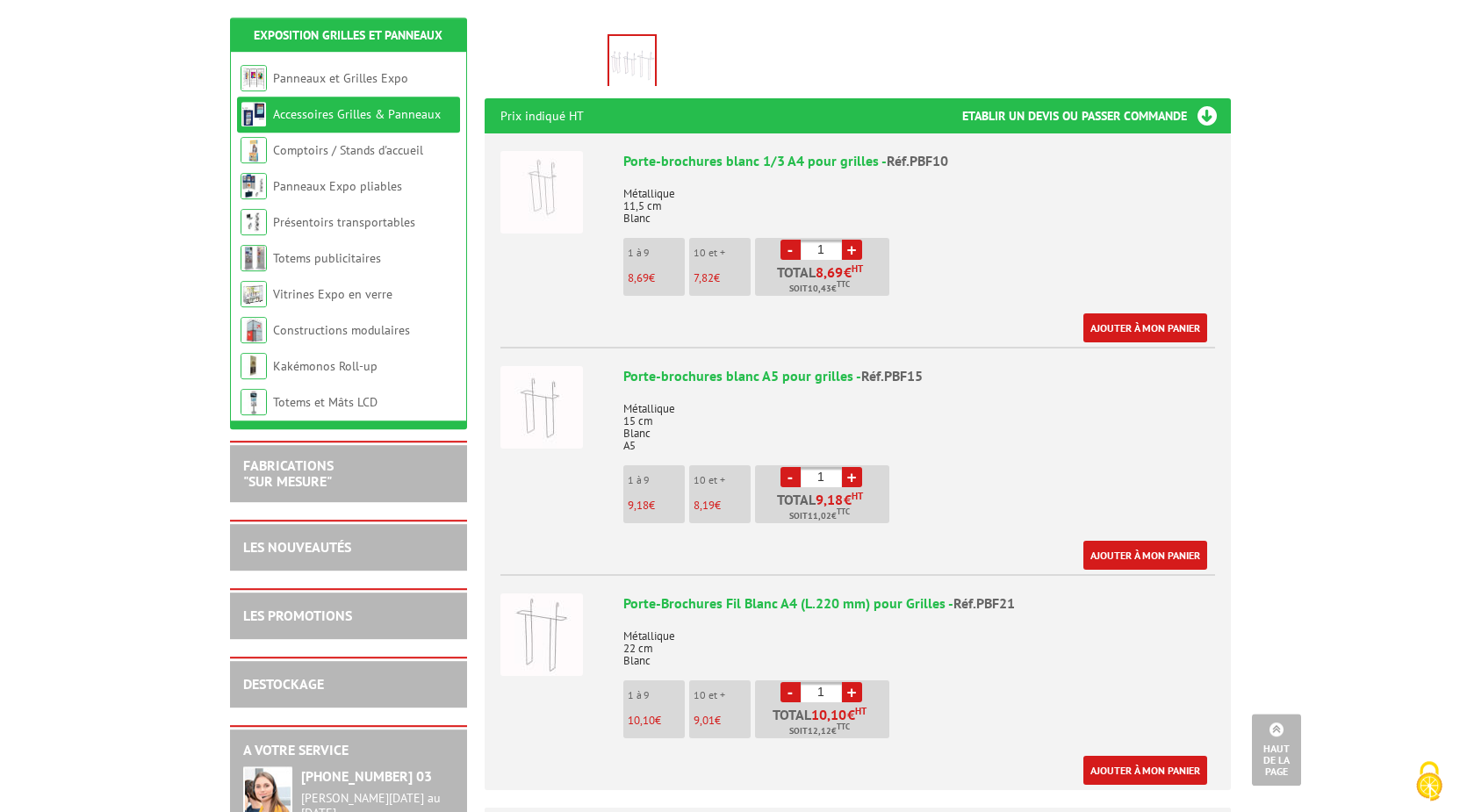
scroll to position [627, 0]
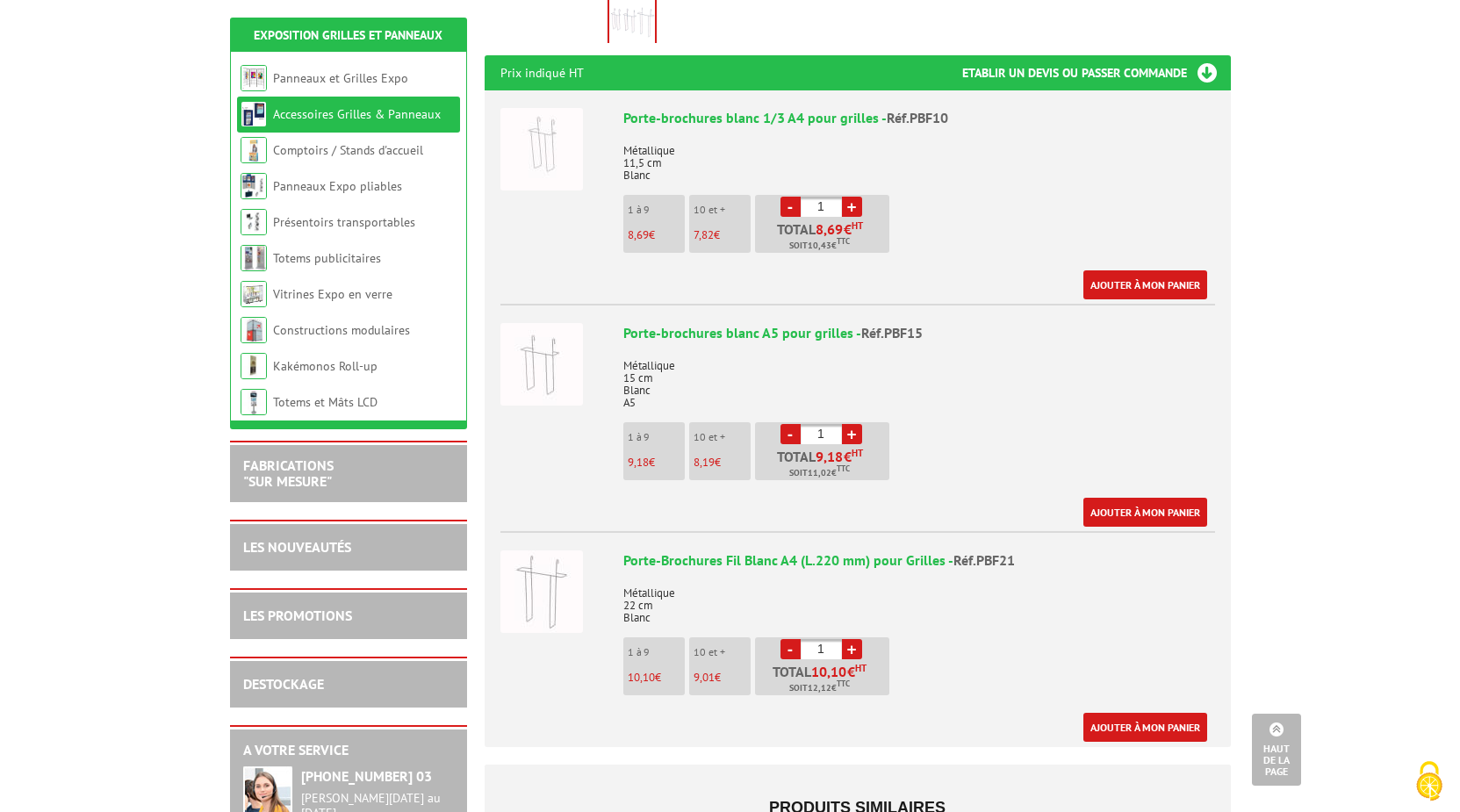
click at [548, 550] on img at bounding box center [542, 591] width 82 height 82
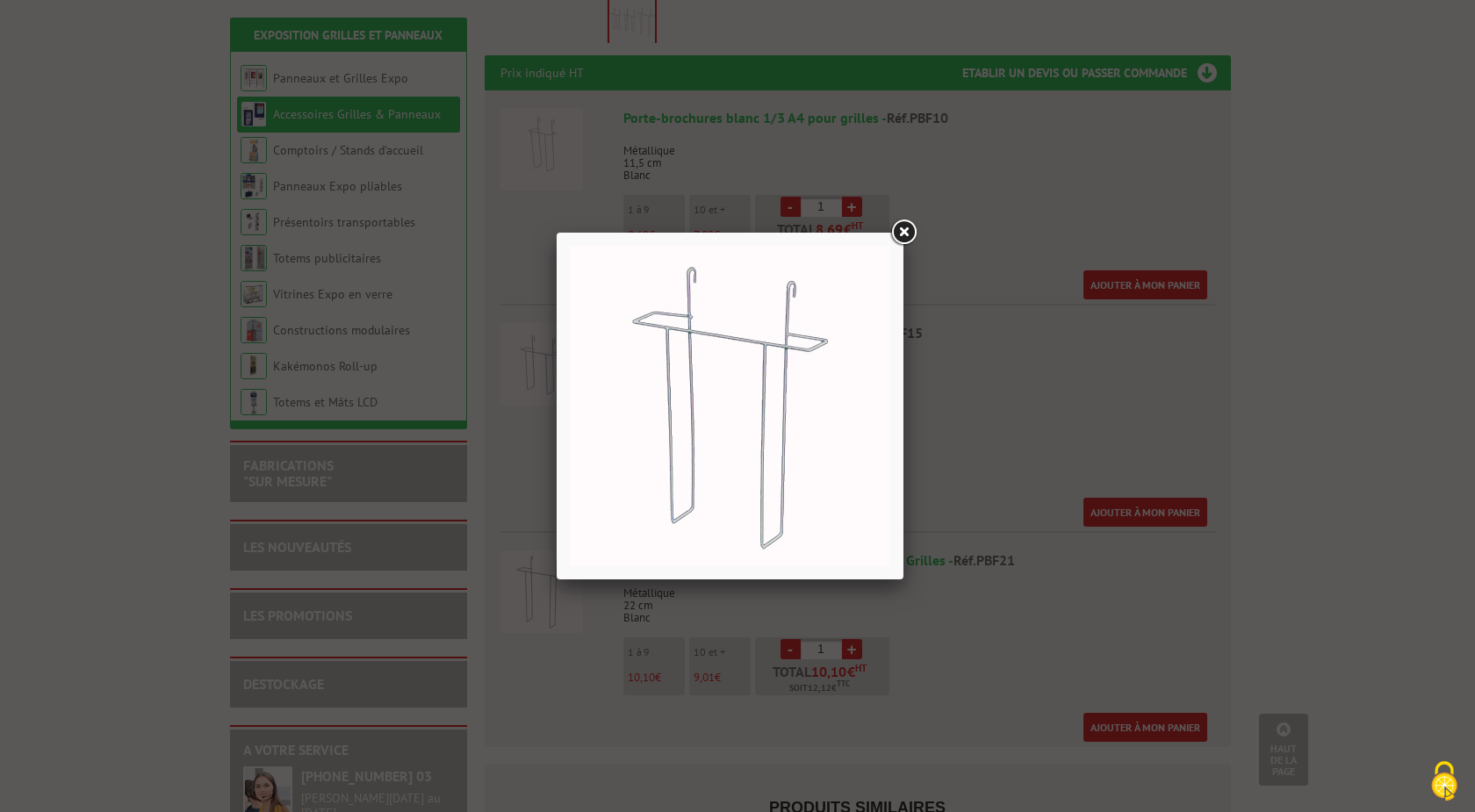
click at [904, 224] on link at bounding box center [903, 232] width 32 height 32
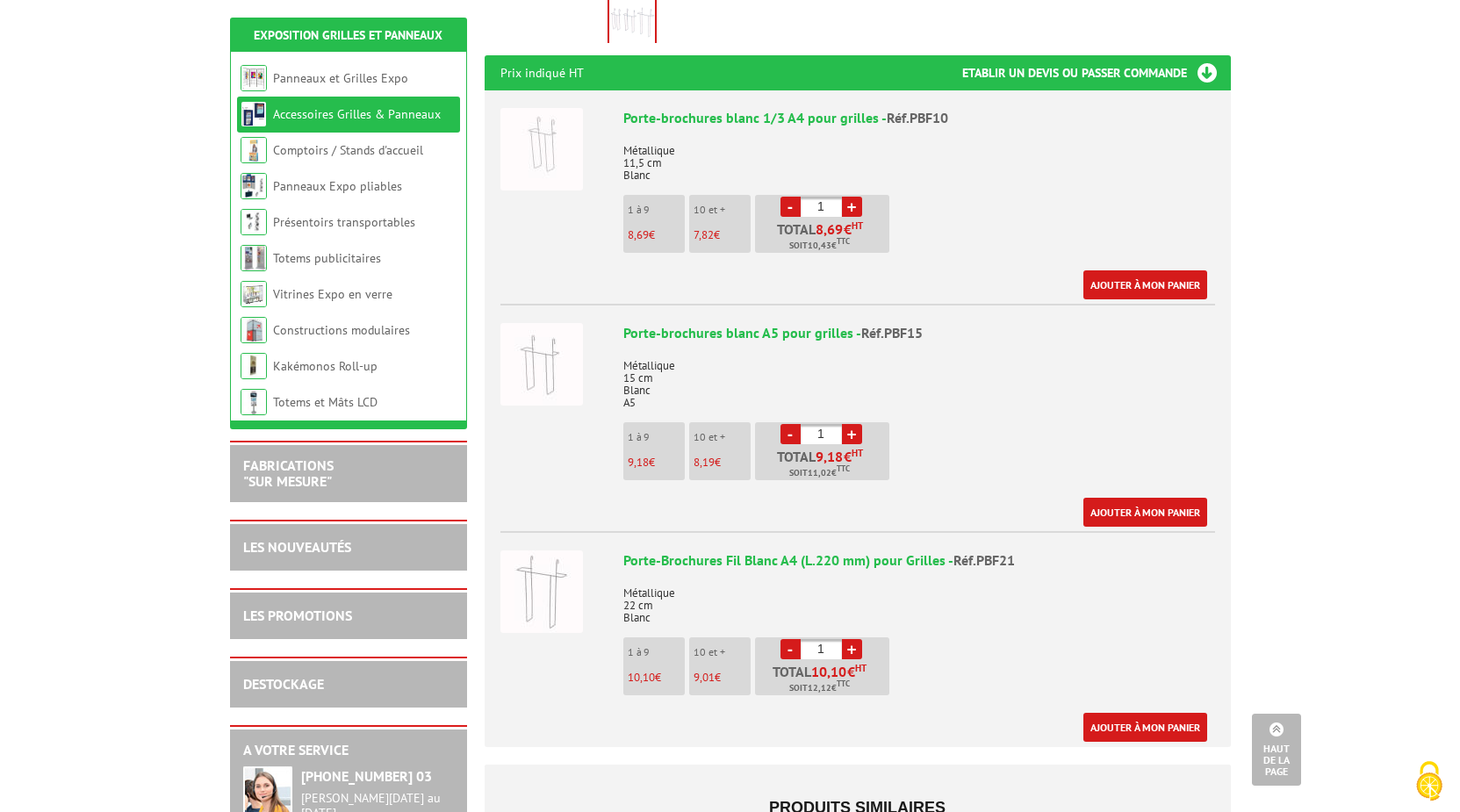
click at [546, 114] on img at bounding box center [542, 149] width 82 height 82
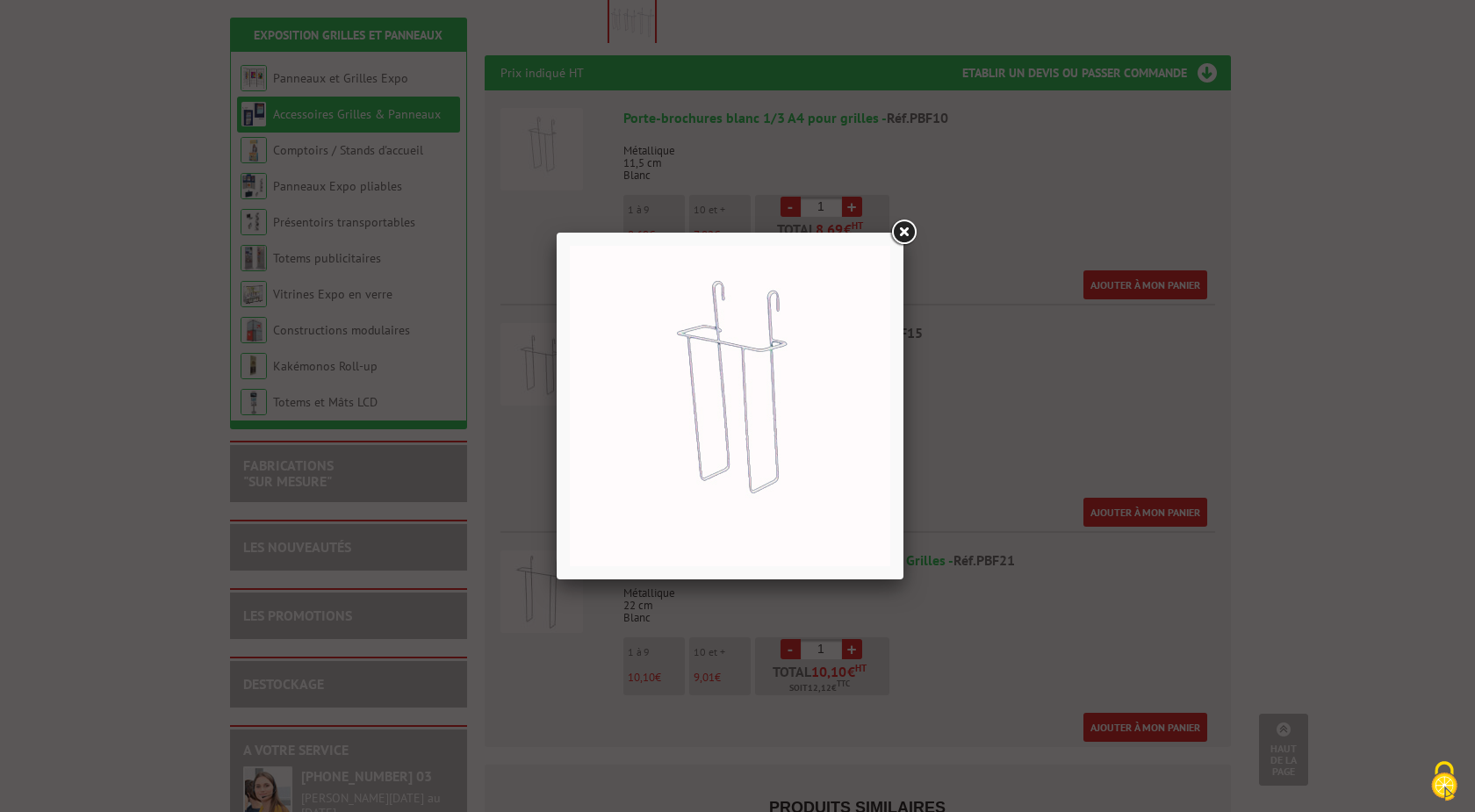
click at [903, 226] on link at bounding box center [903, 232] width 32 height 32
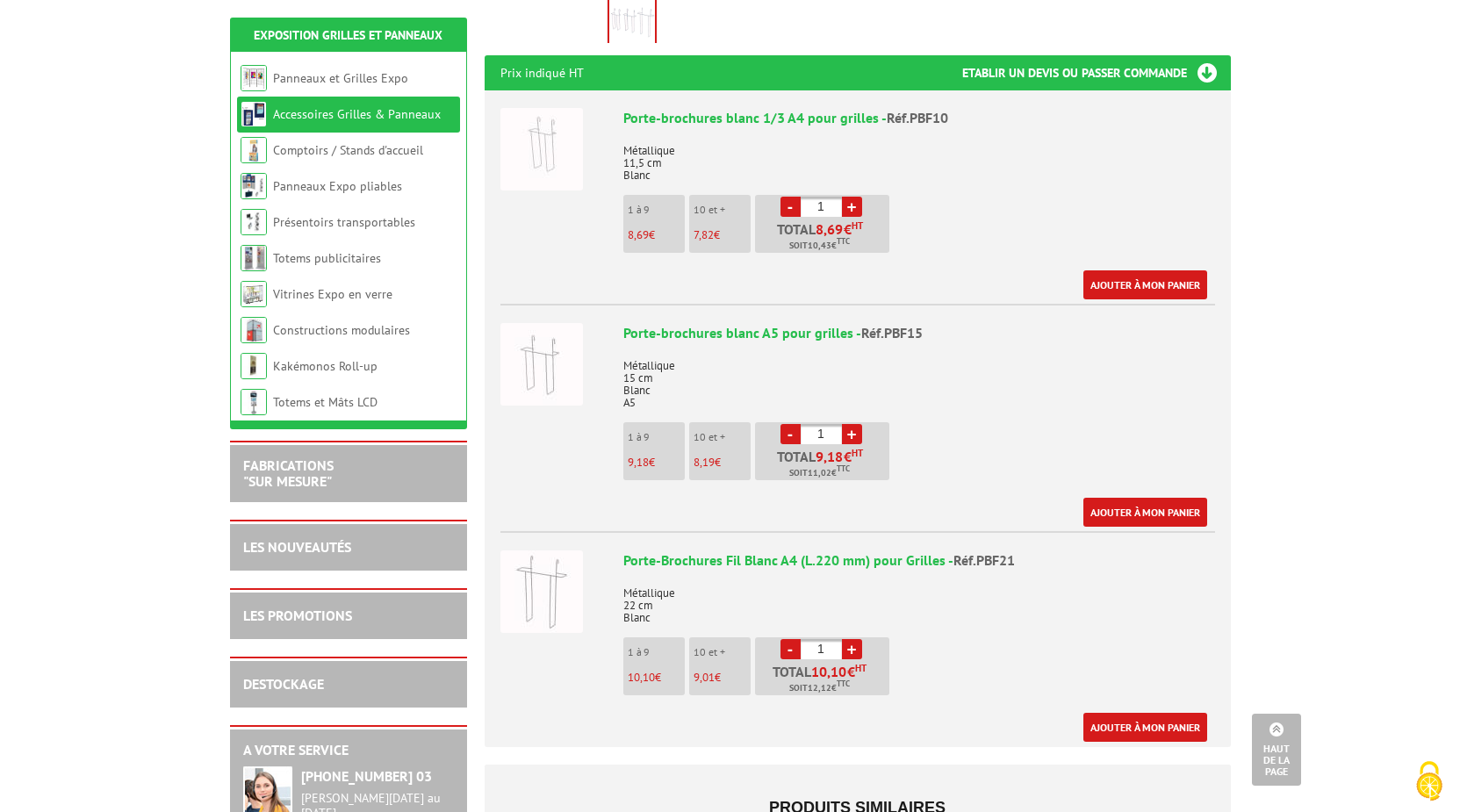
click at [848, 639] on link "+" at bounding box center [851, 649] width 20 height 20
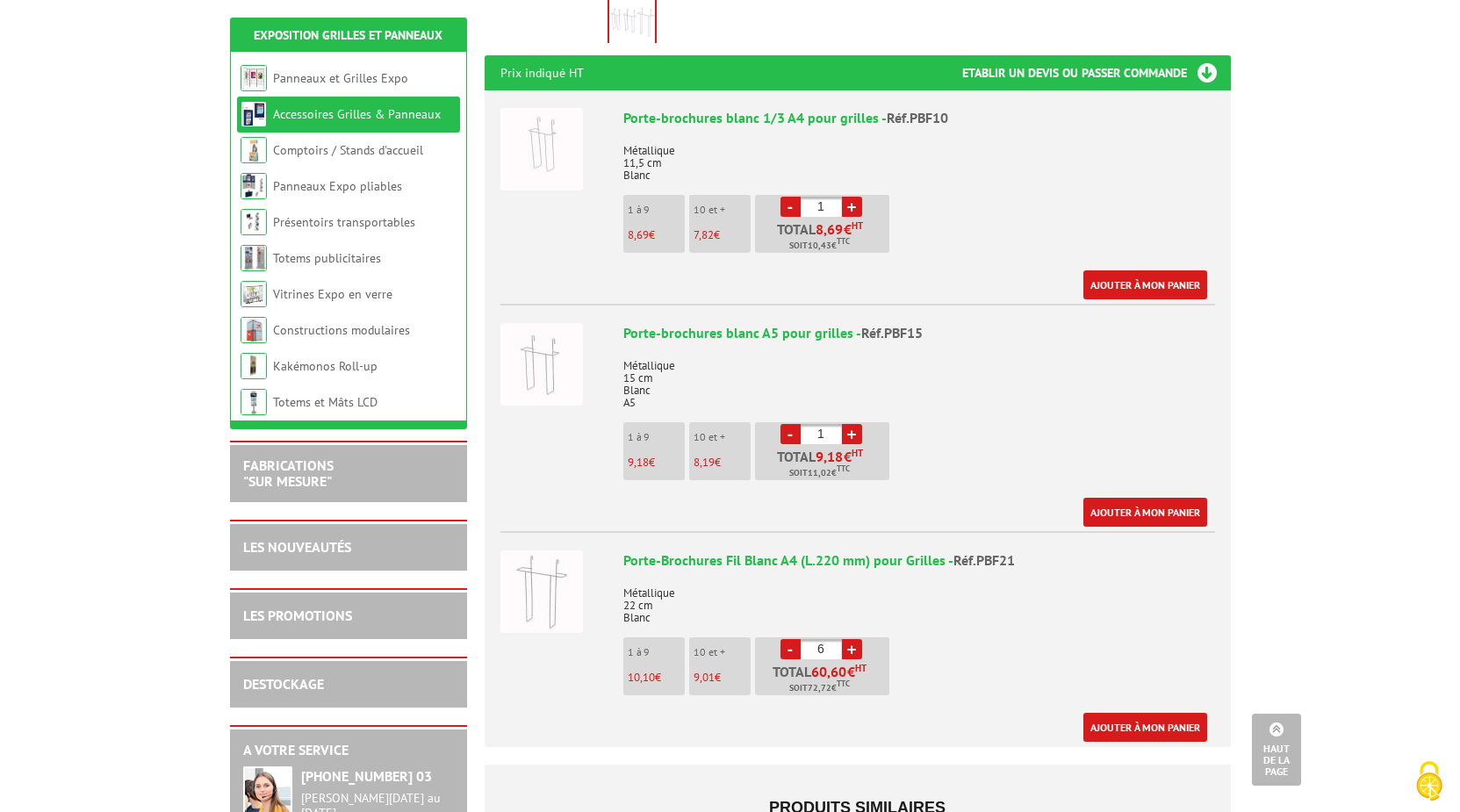
click at [848, 639] on link "+" at bounding box center [851, 649] width 20 height 20
click at [1129, 713] on link "Ajouter à mon panier" at bounding box center [1146, 727] width 124 height 29
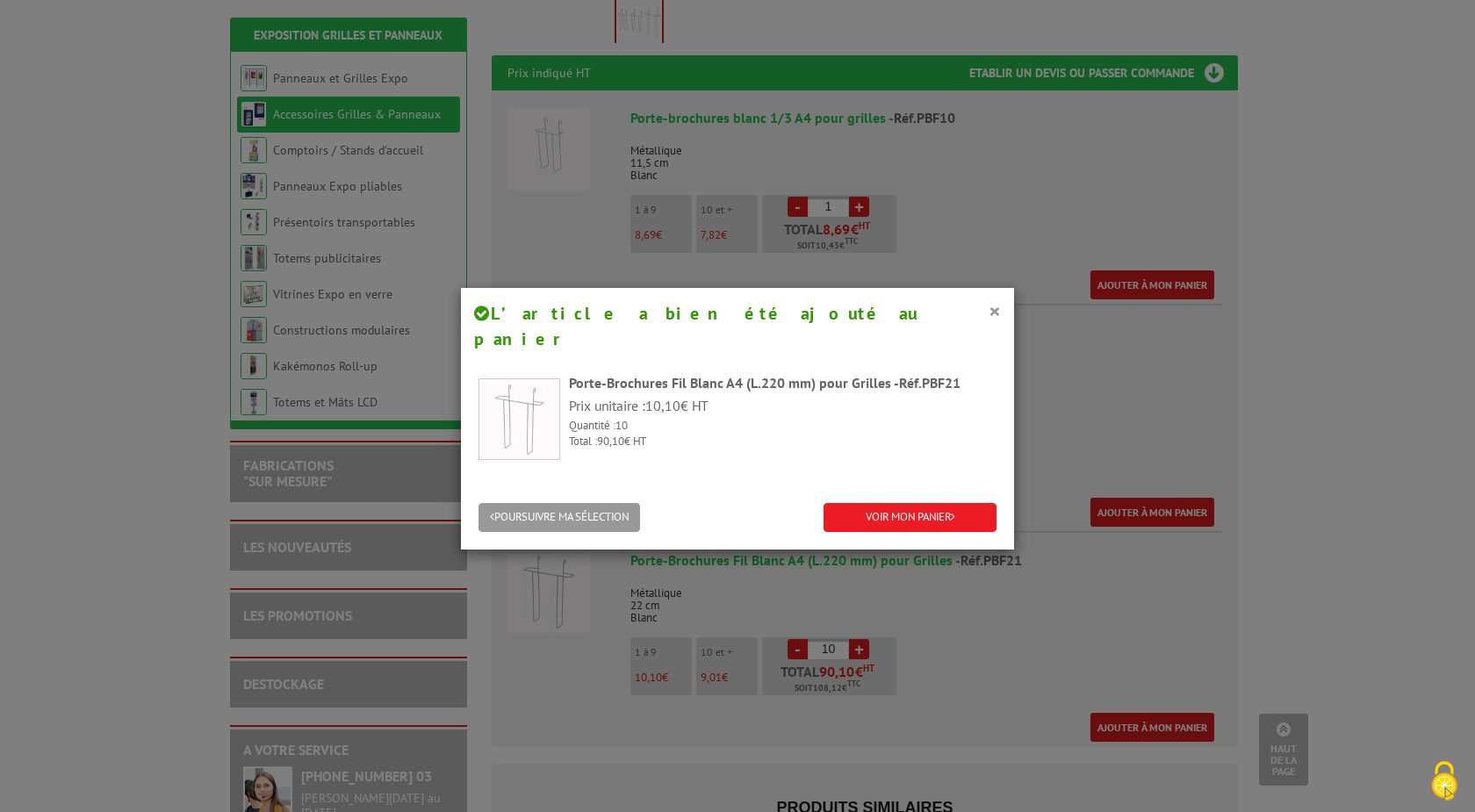
click at [994, 315] on div "× L’article a bien été ajouté au panier" at bounding box center [737, 326] width 553 height 76
click at [993, 315] on button "×" at bounding box center [994, 310] width 12 height 23
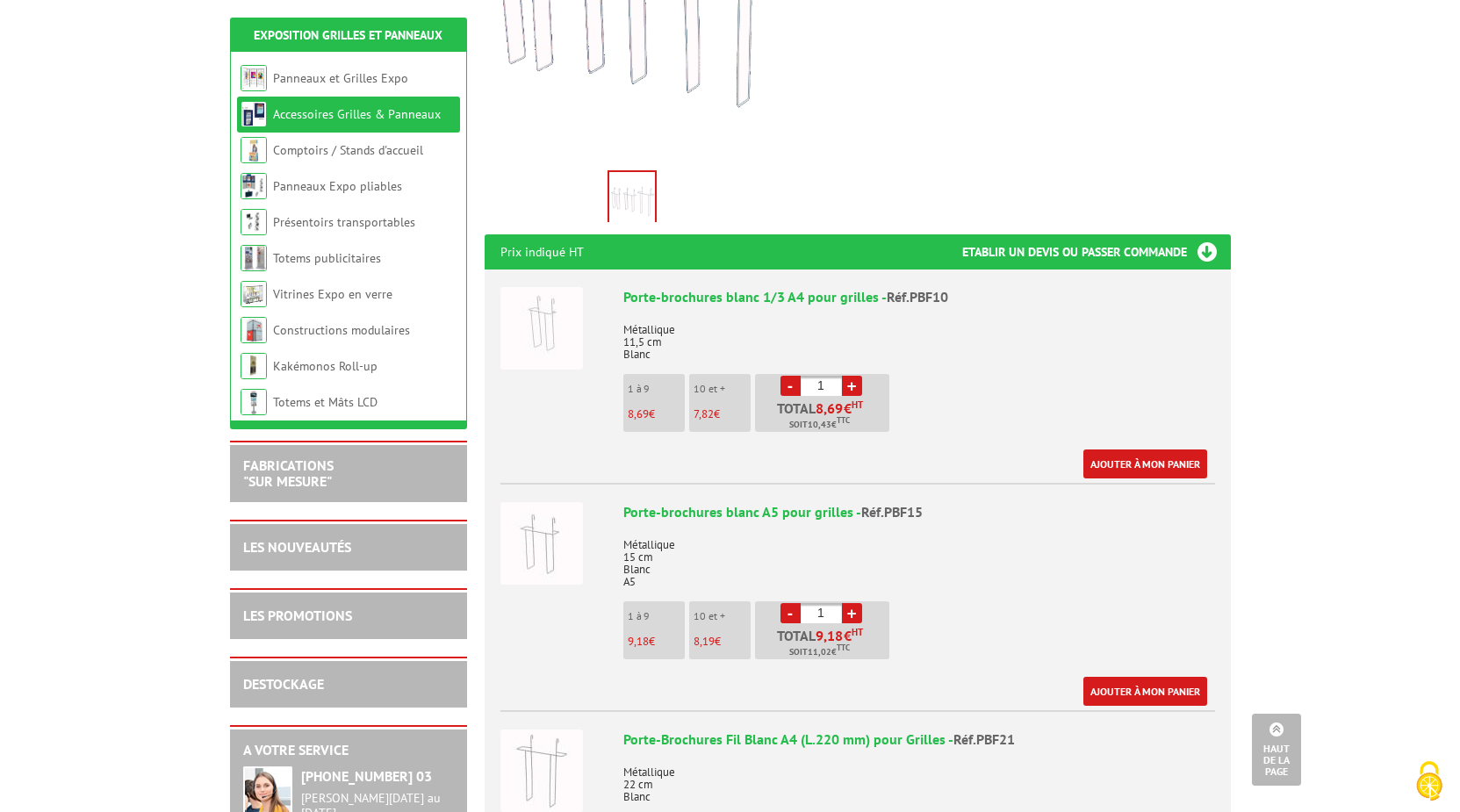
scroll to position [716, 0]
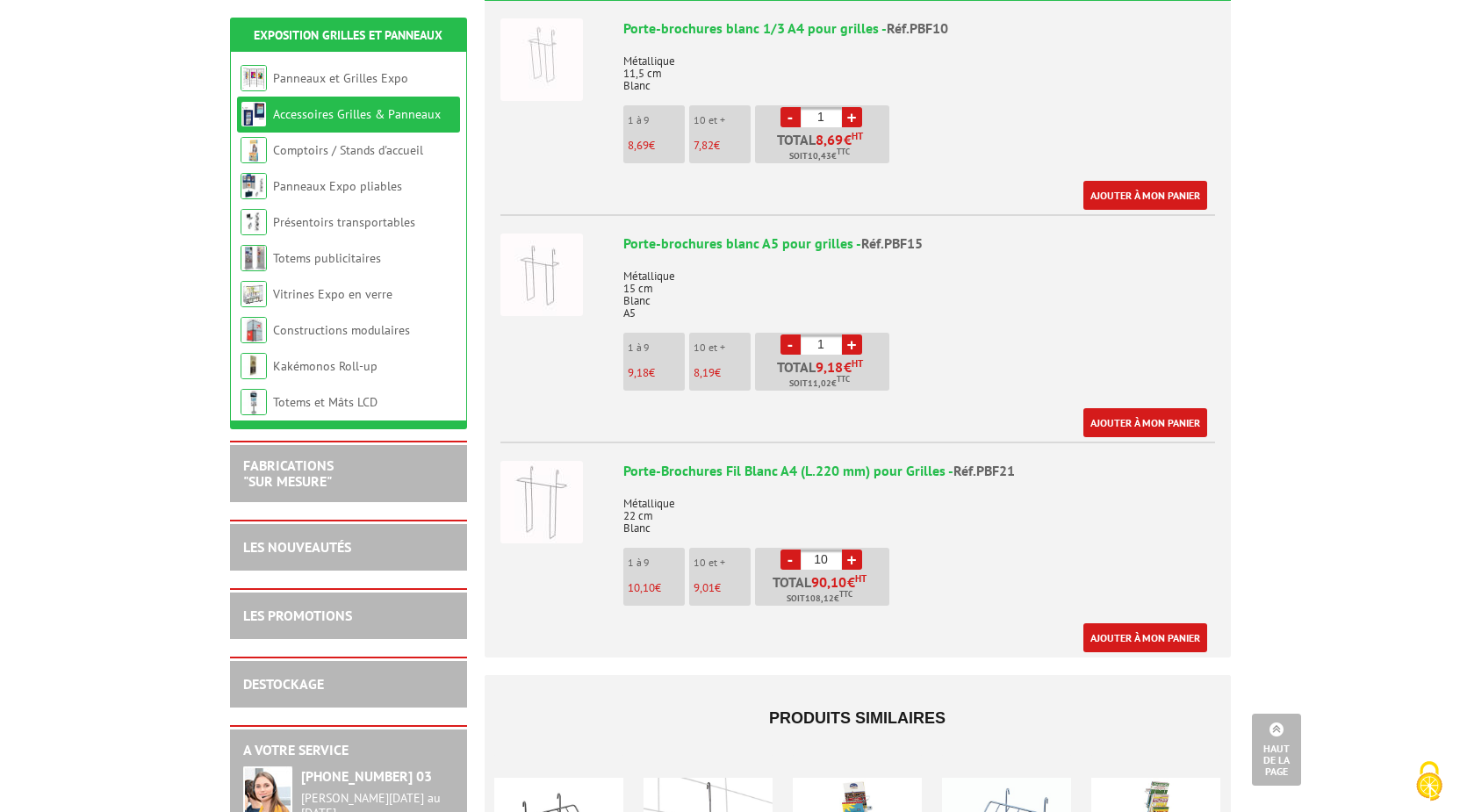
click at [851, 549] on link "+" at bounding box center [851, 559] width 20 height 20
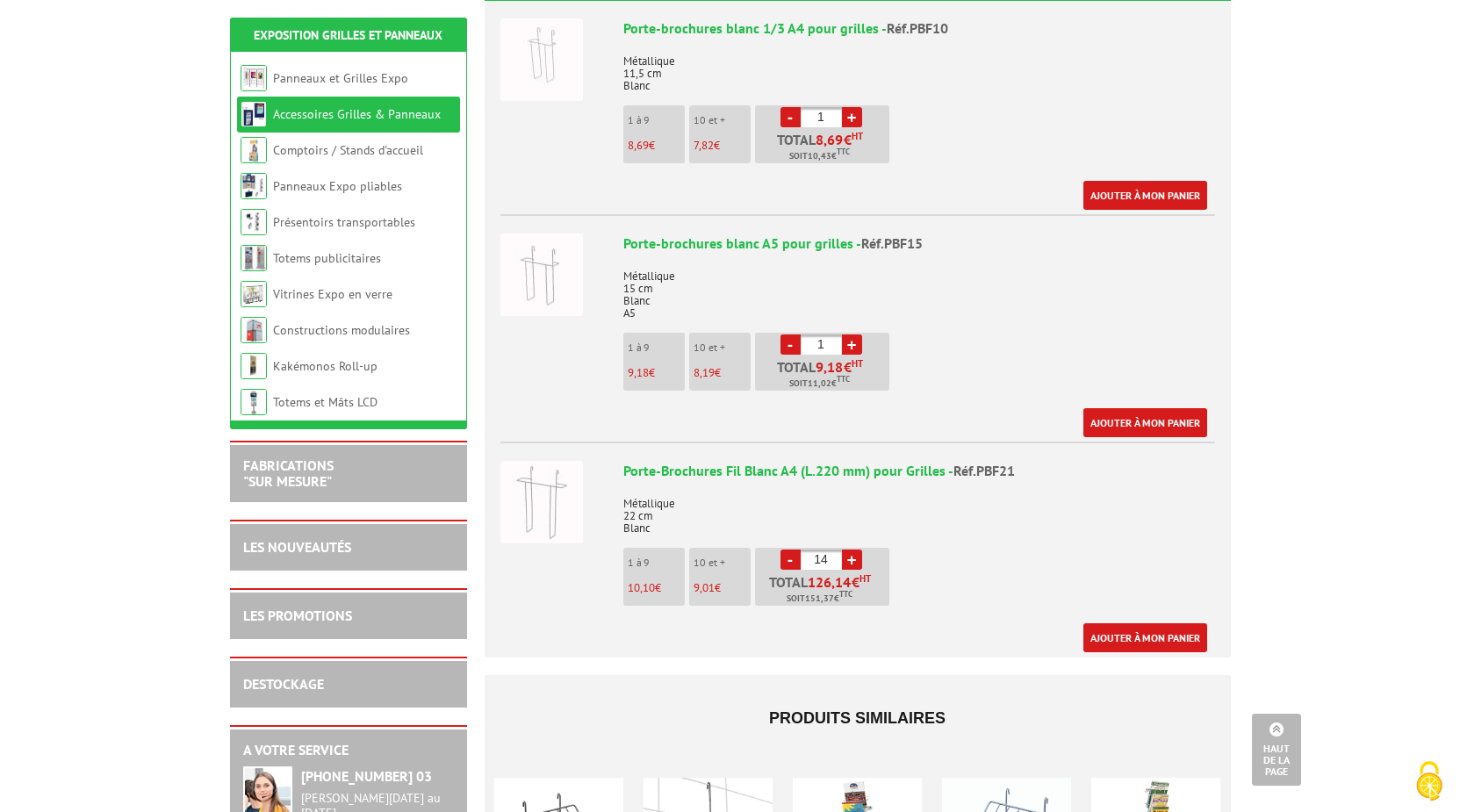
type input "15"
click at [1129, 627] on link "Ajouter à mon panier" at bounding box center [1146, 637] width 124 height 29
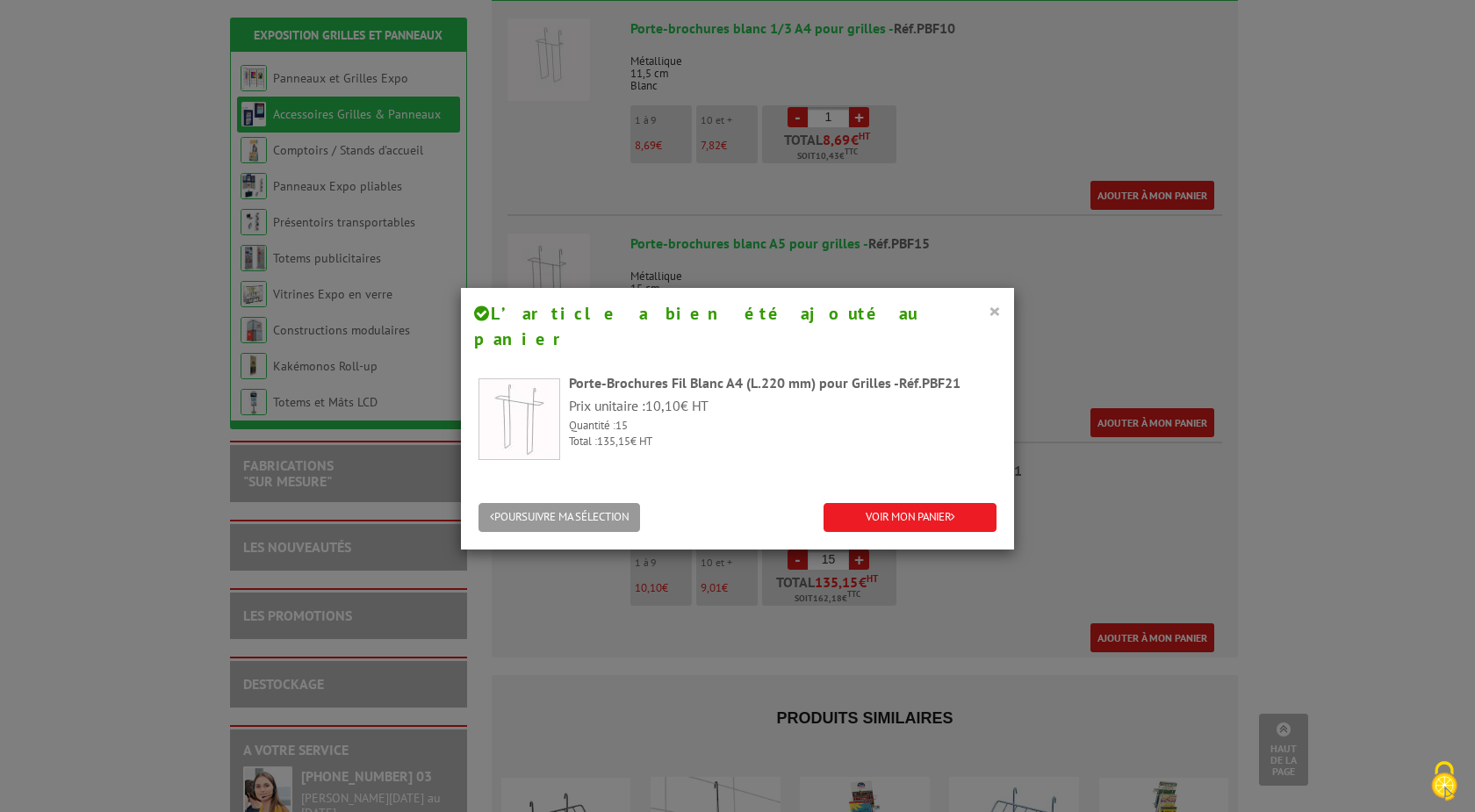
click at [989, 311] on button "×" at bounding box center [994, 310] width 12 height 23
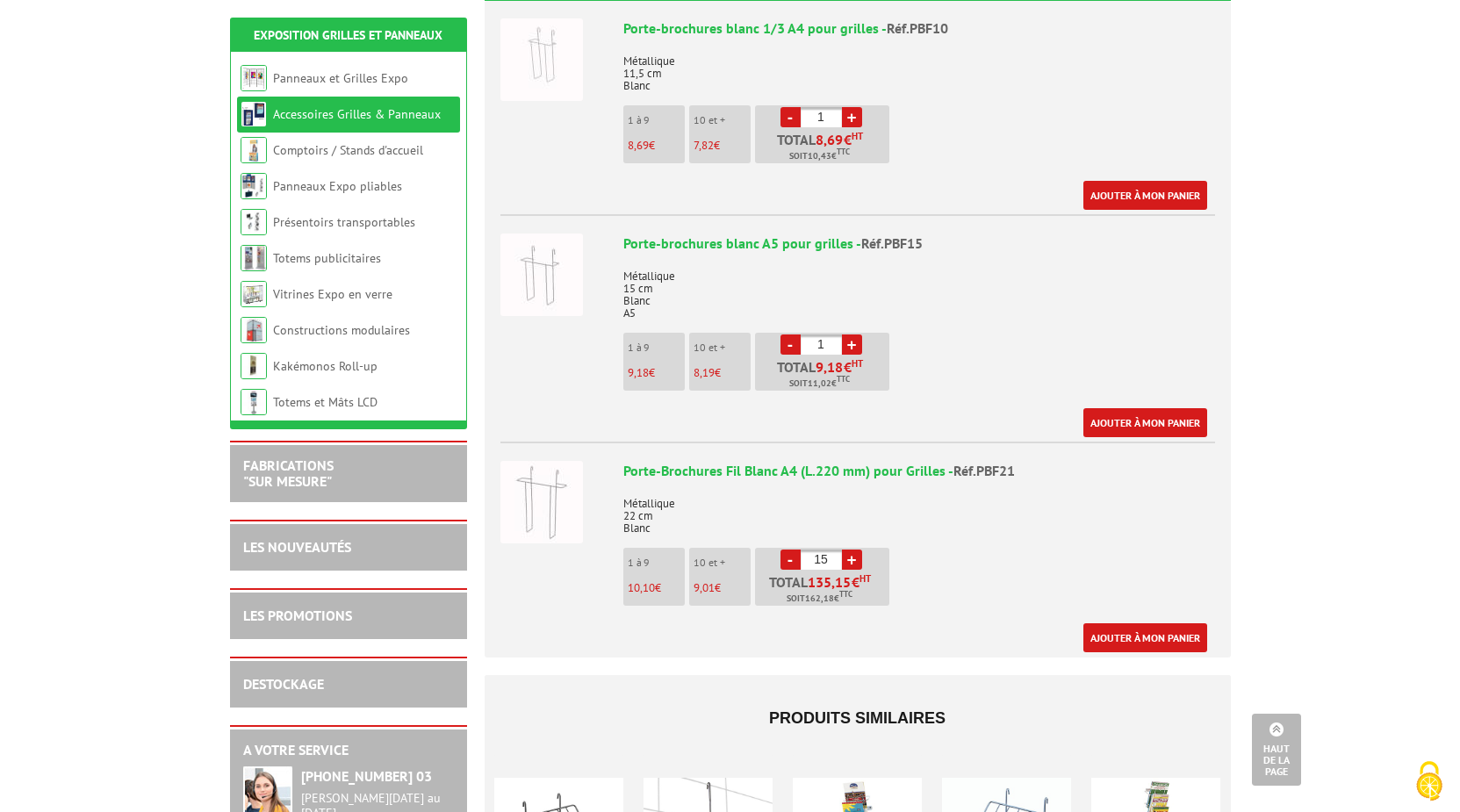
scroll to position [268, 0]
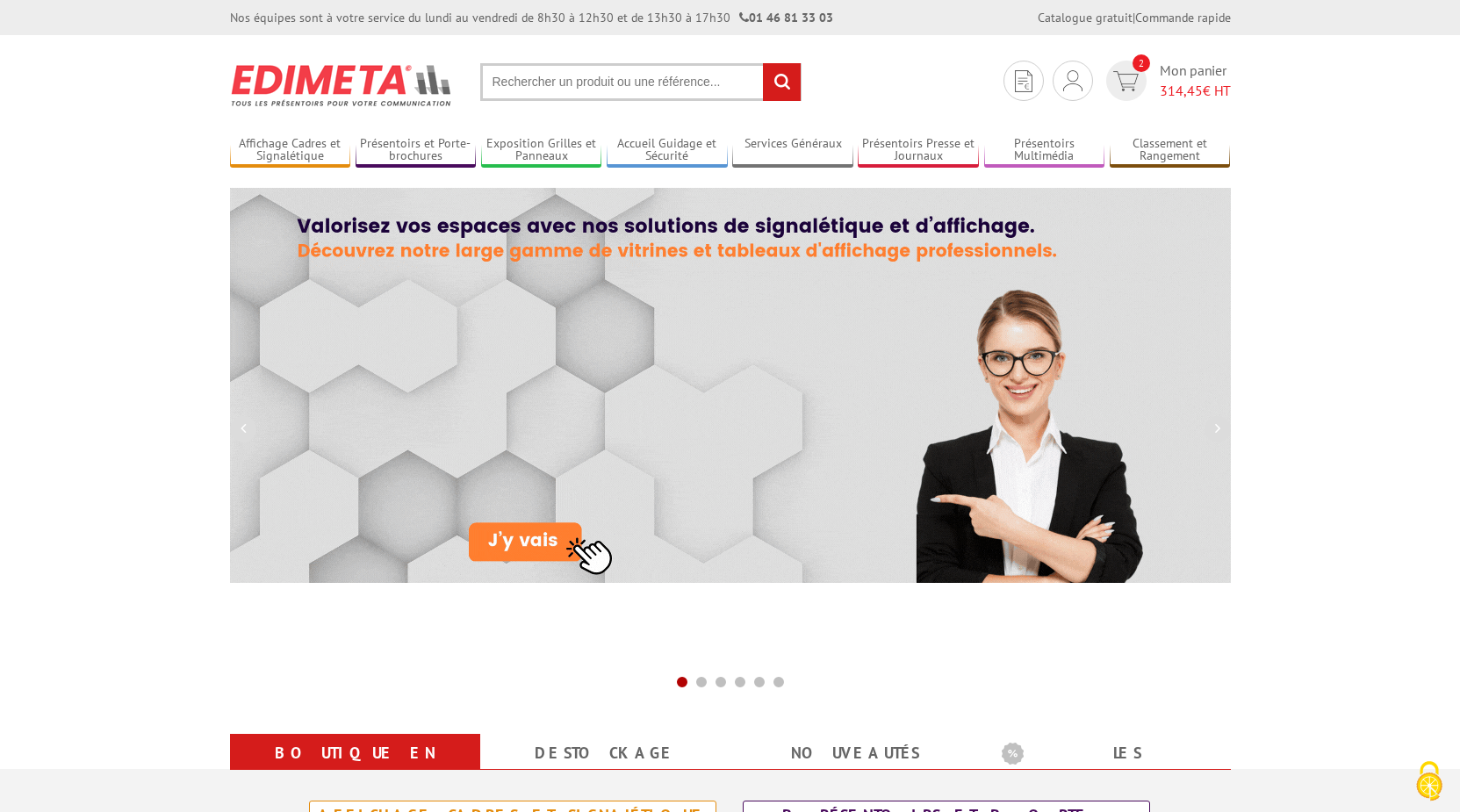
click at [507, 90] on input "text" at bounding box center [641, 82] width 321 height 38
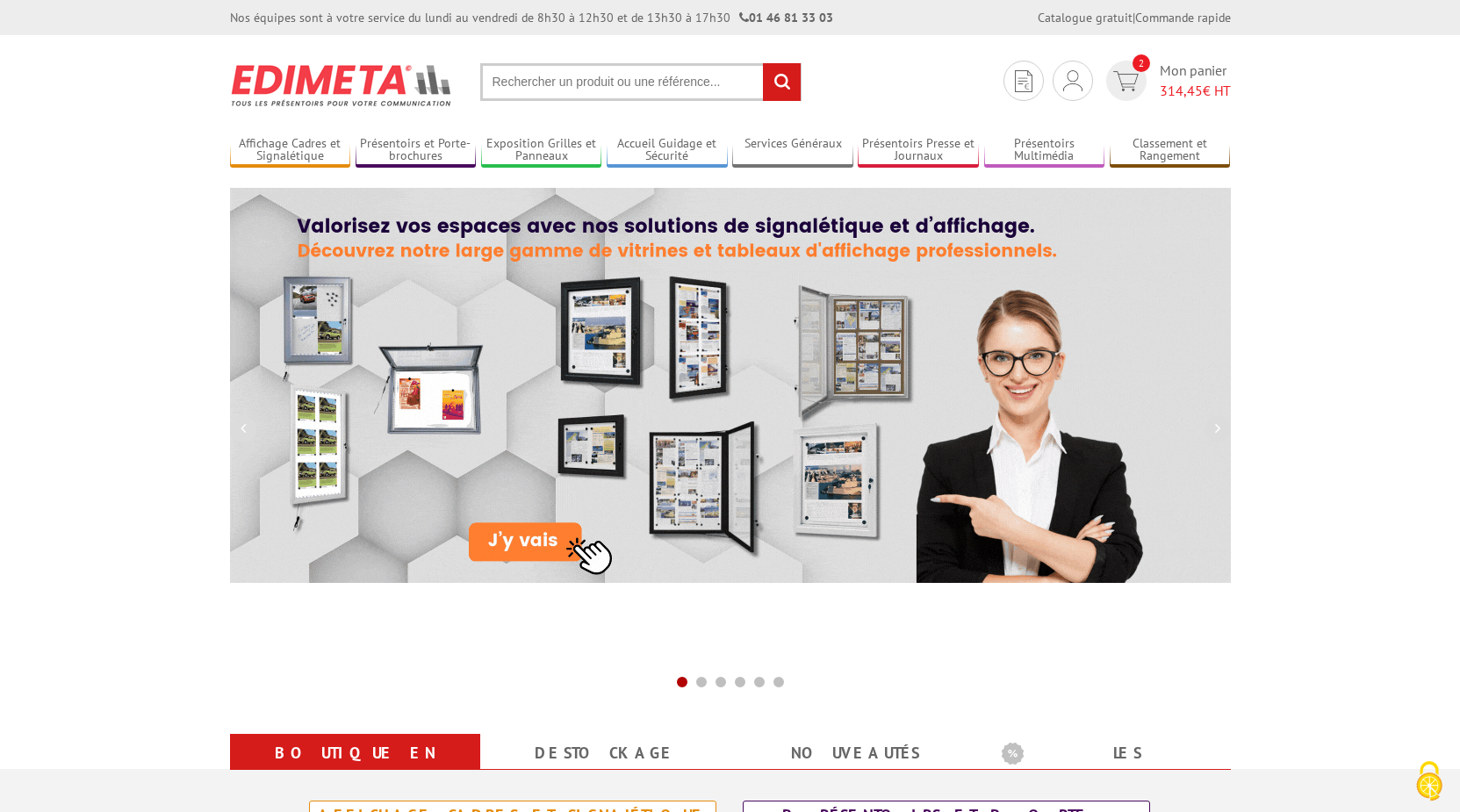
paste input "AAA0045618661"
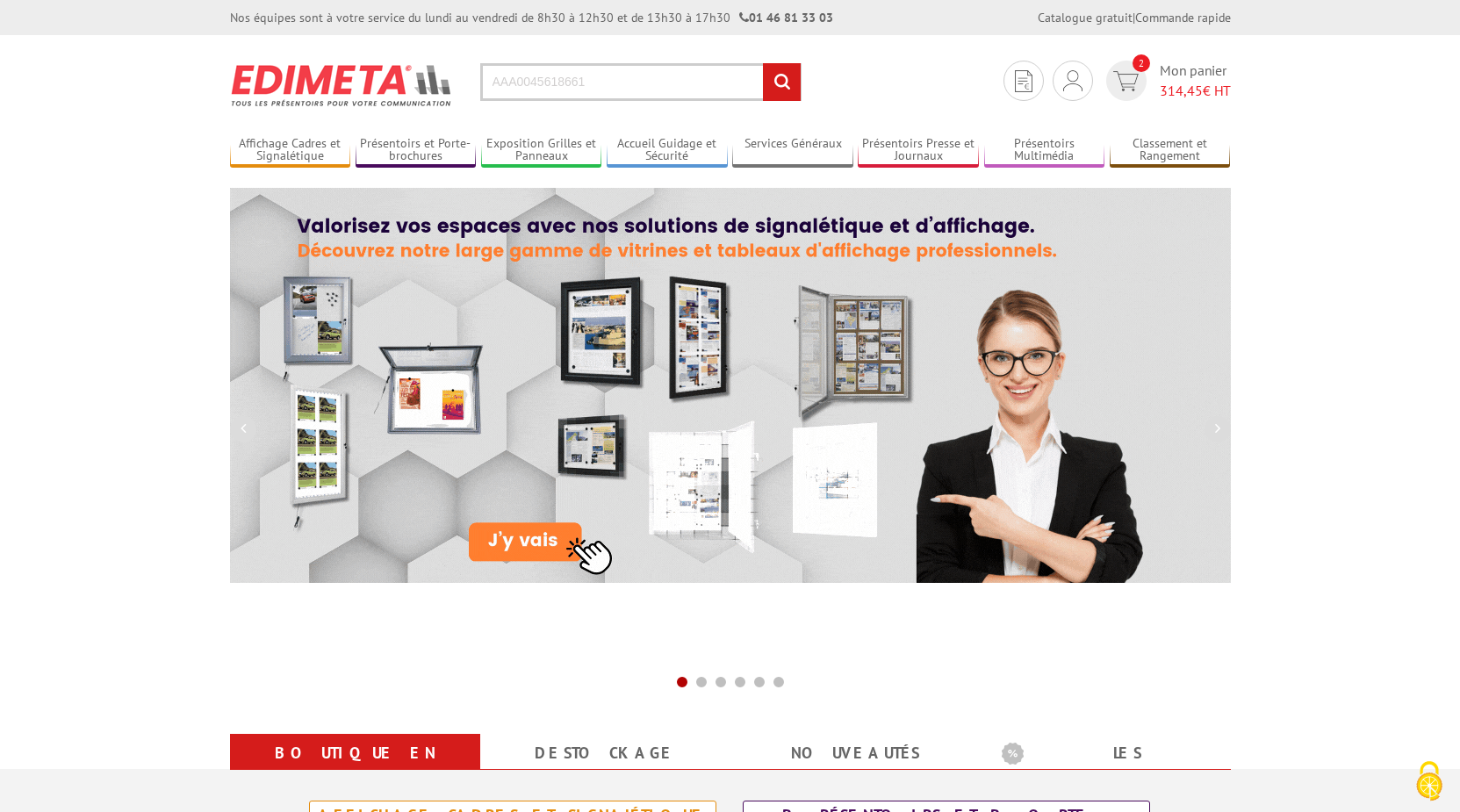
type input "AAA0045618661"
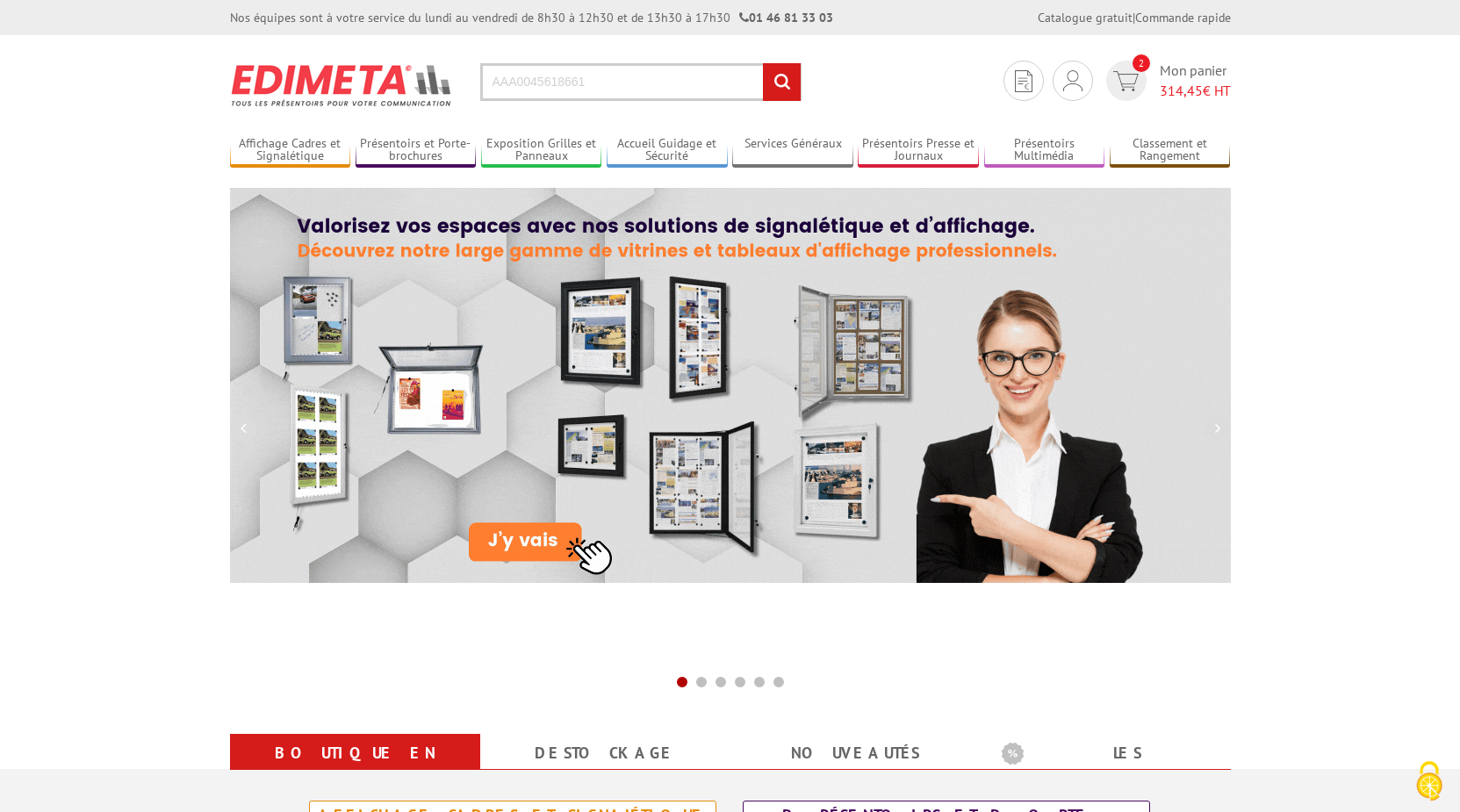
click at [762, 63] on input "rechercher" at bounding box center [782, 82] width 38 height 38
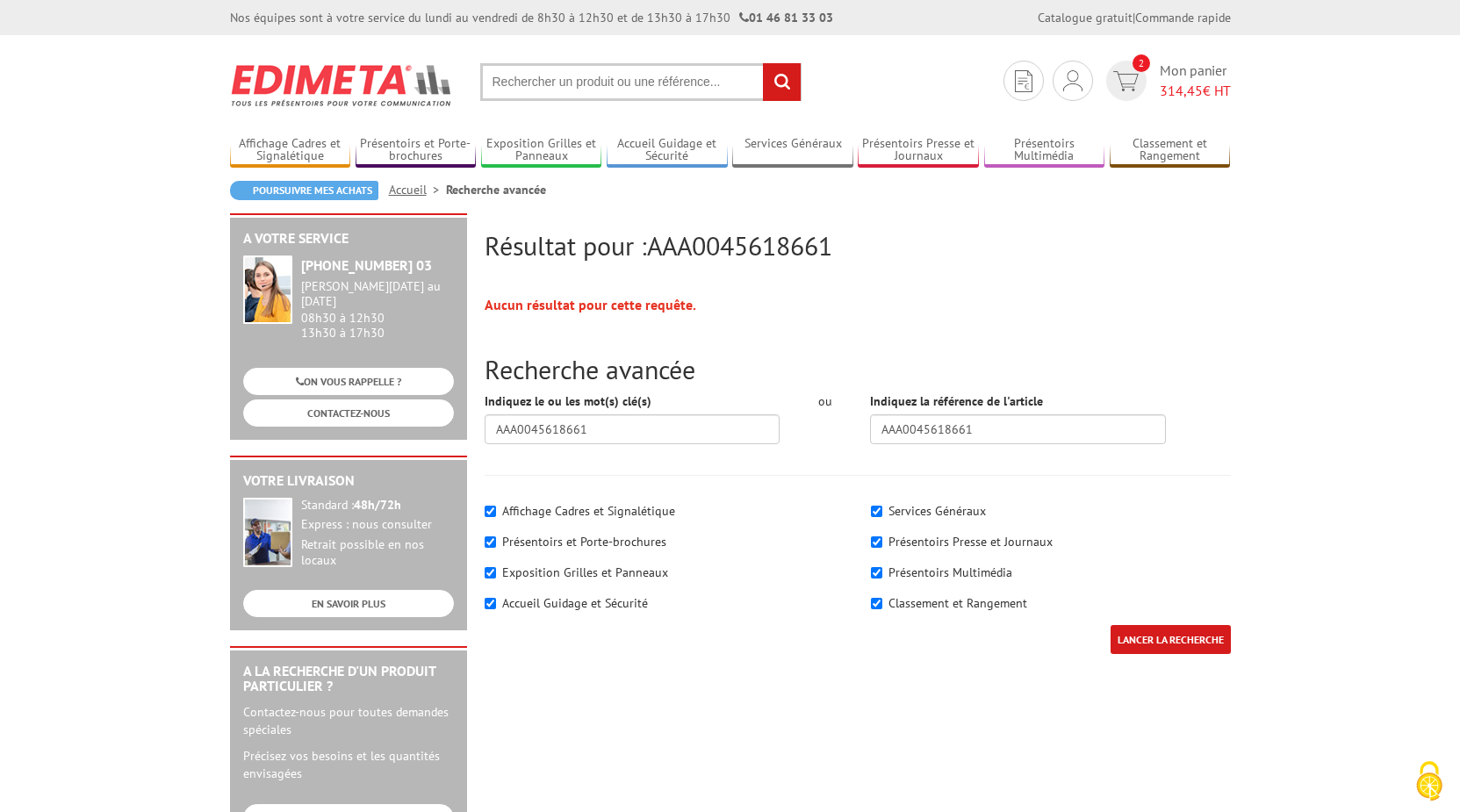
click at [527, 87] on input "text" at bounding box center [641, 82] width 321 height 38
type input "pbf21"
click at [762, 63] on input "rechercher" at bounding box center [782, 82] width 38 height 38
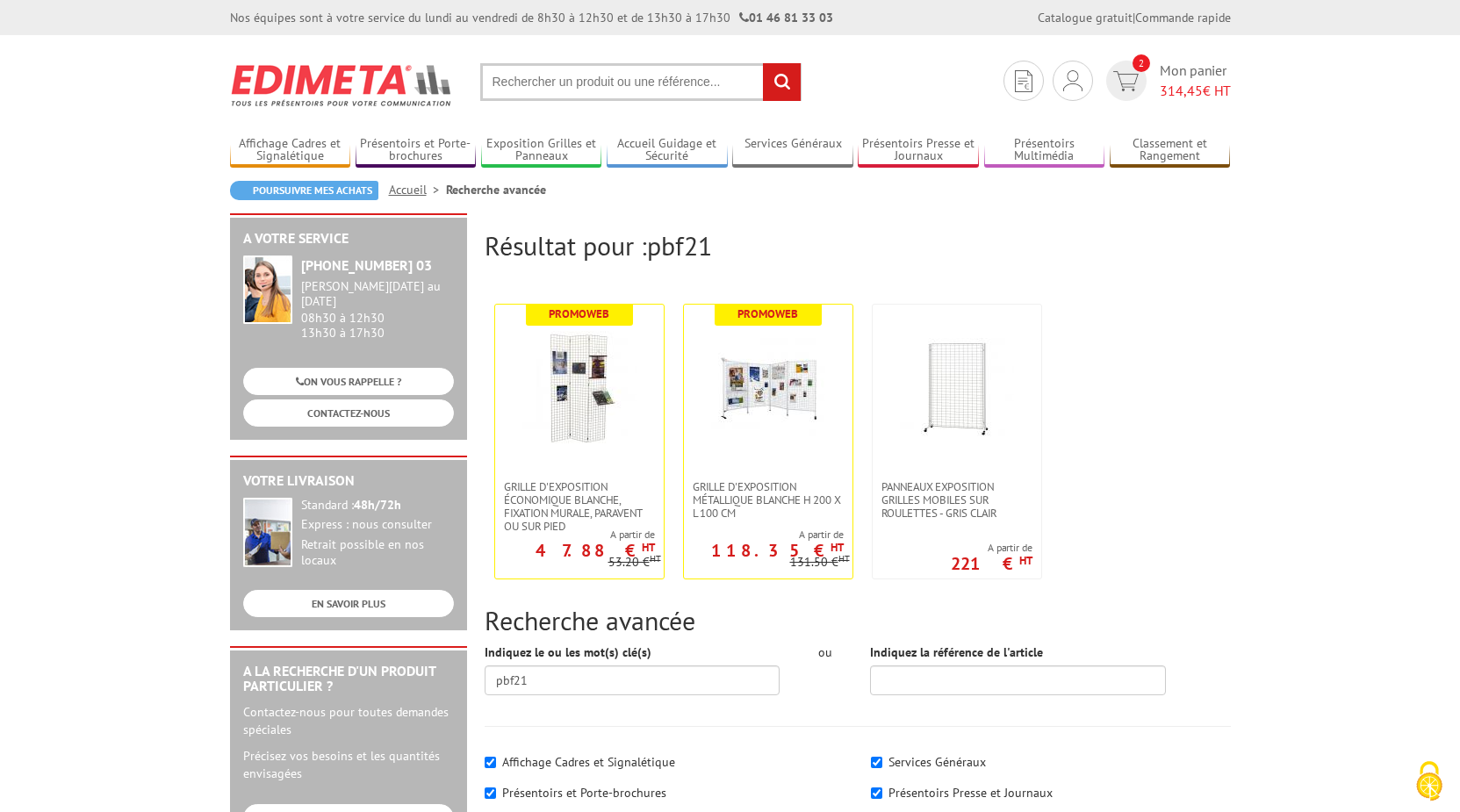
click at [559, 89] on input "text" at bounding box center [641, 82] width 321 height 38
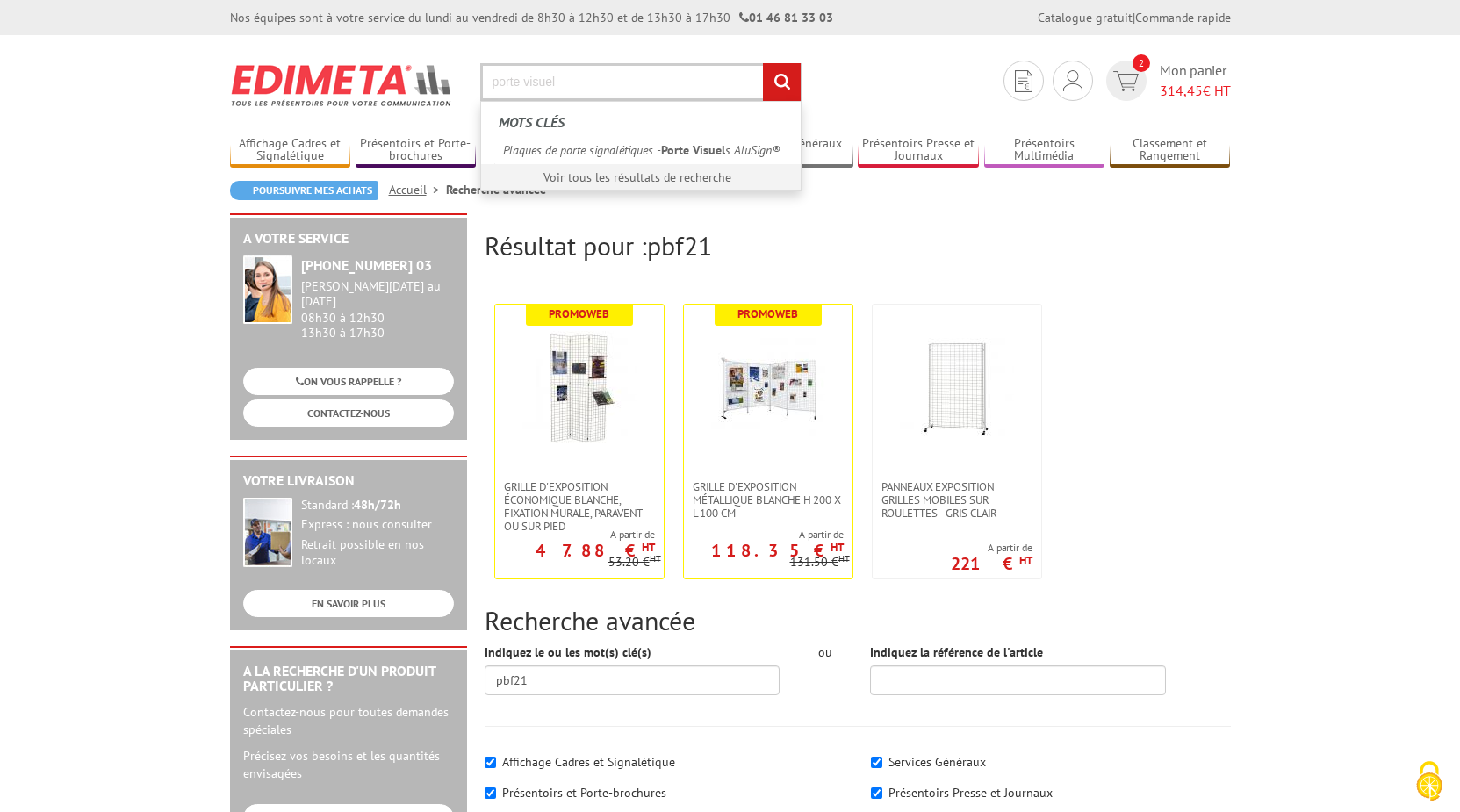
type input "porte visuel"
click at [762, 63] on input "rechercher" at bounding box center [782, 82] width 38 height 38
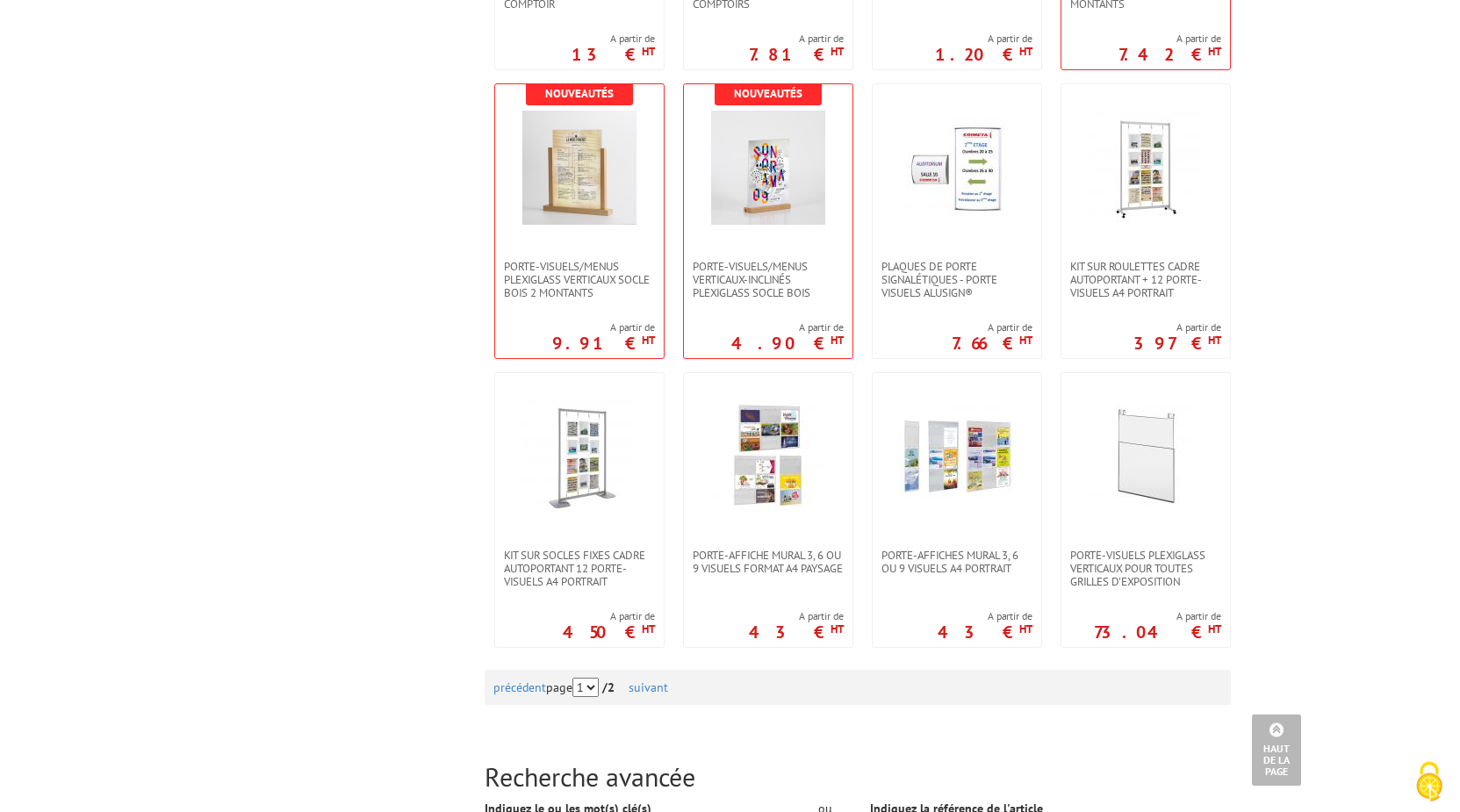
scroll to position [1612, 0]
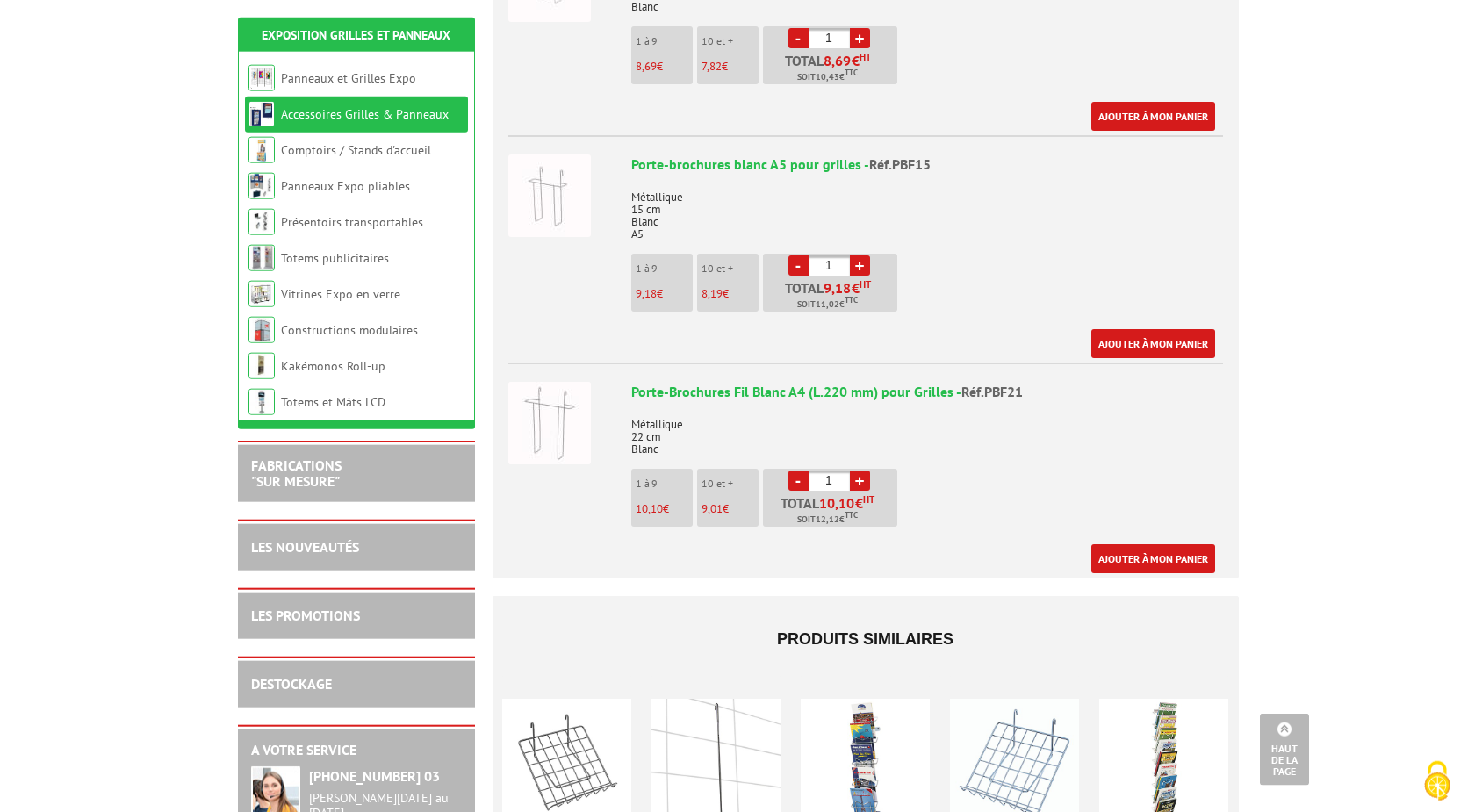
scroll to position [805, 0]
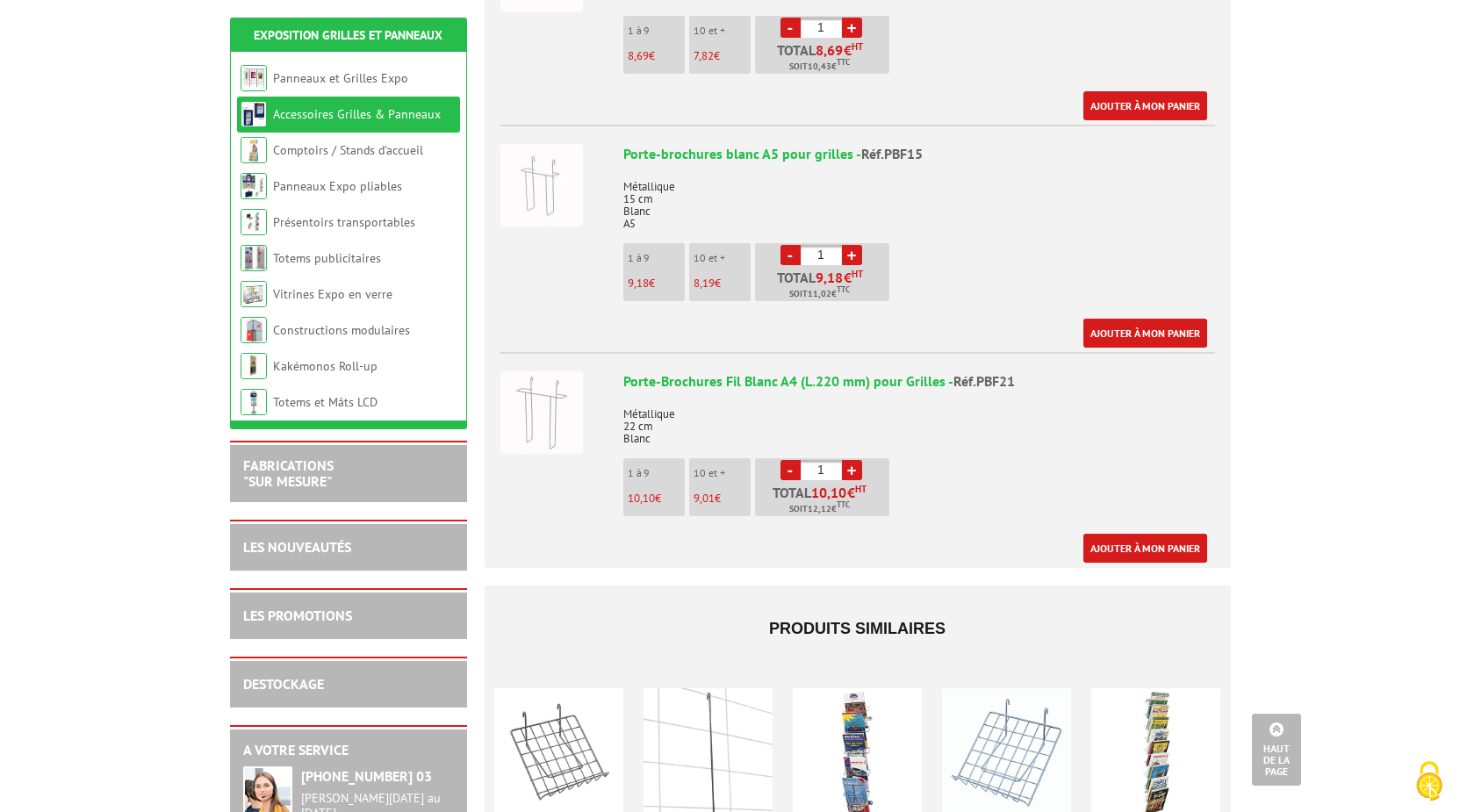
click at [853, 459] on link "+" at bounding box center [851, 469] width 20 height 20
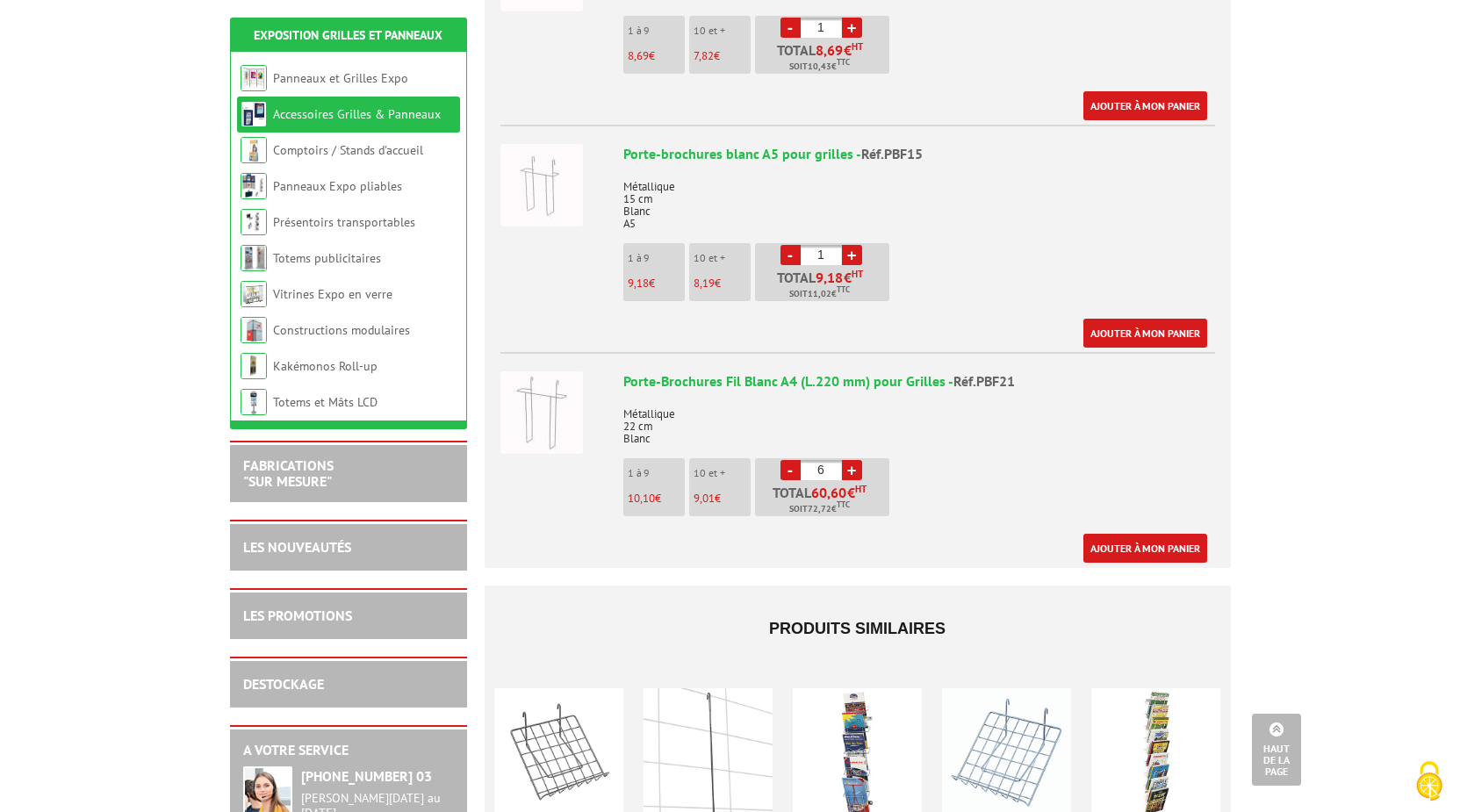
click at [853, 459] on link "+" at bounding box center [851, 469] width 20 height 20
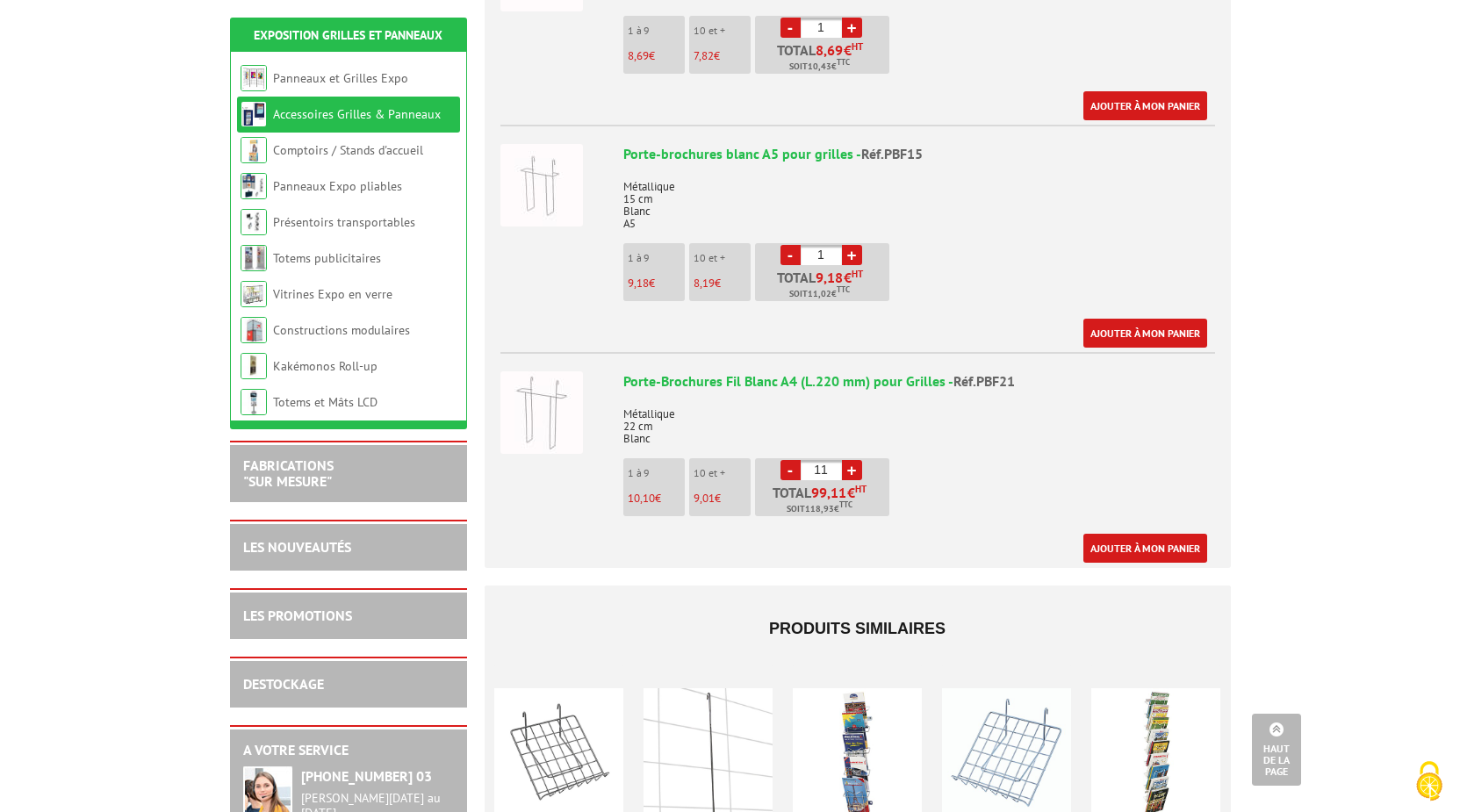
click at [853, 459] on link "+" at bounding box center [851, 469] width 20 height 20
type input "15"
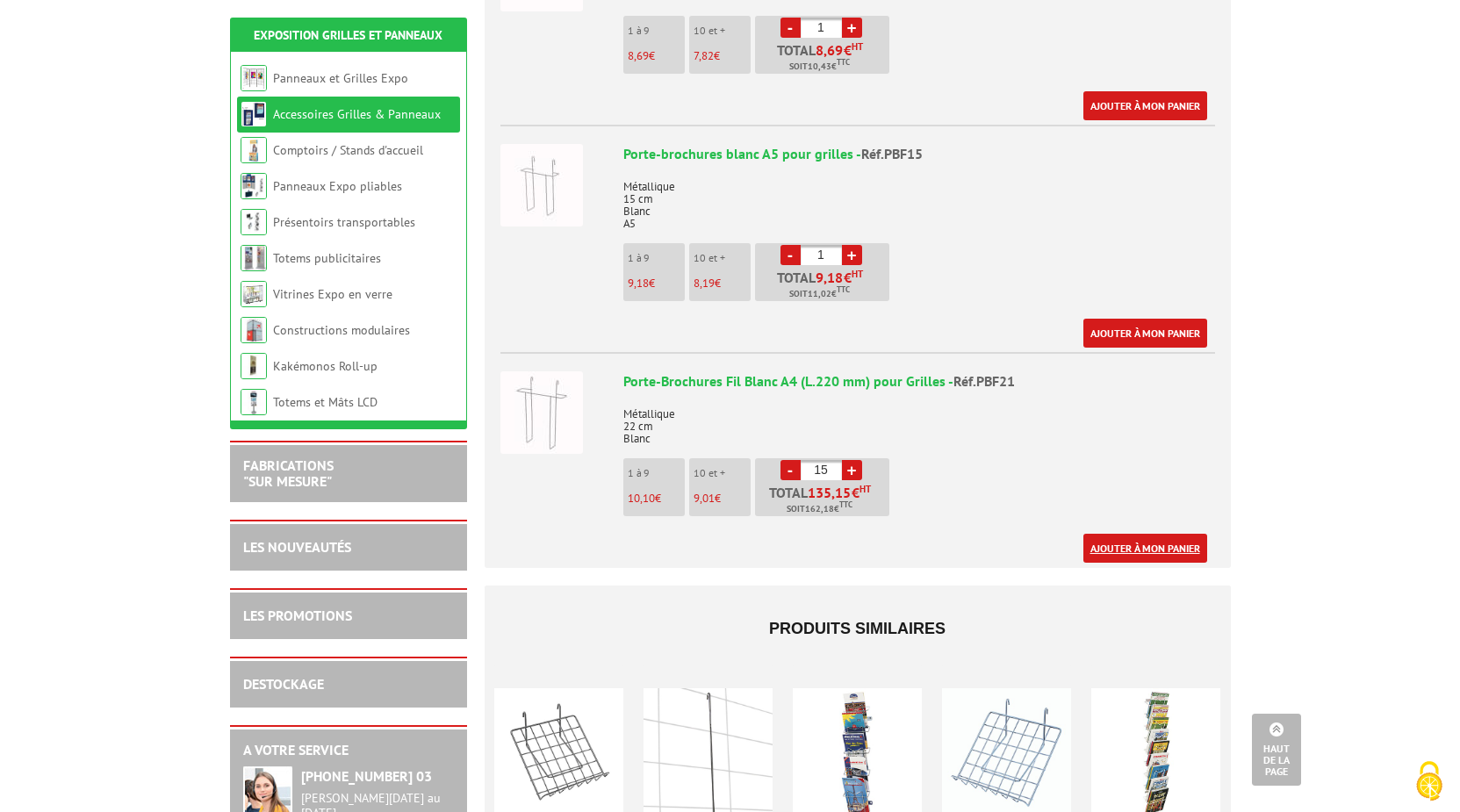
click at [1119, 534] on link "Ajouter à mon panier" at bounding box center [1146, 548] width 124 height 29
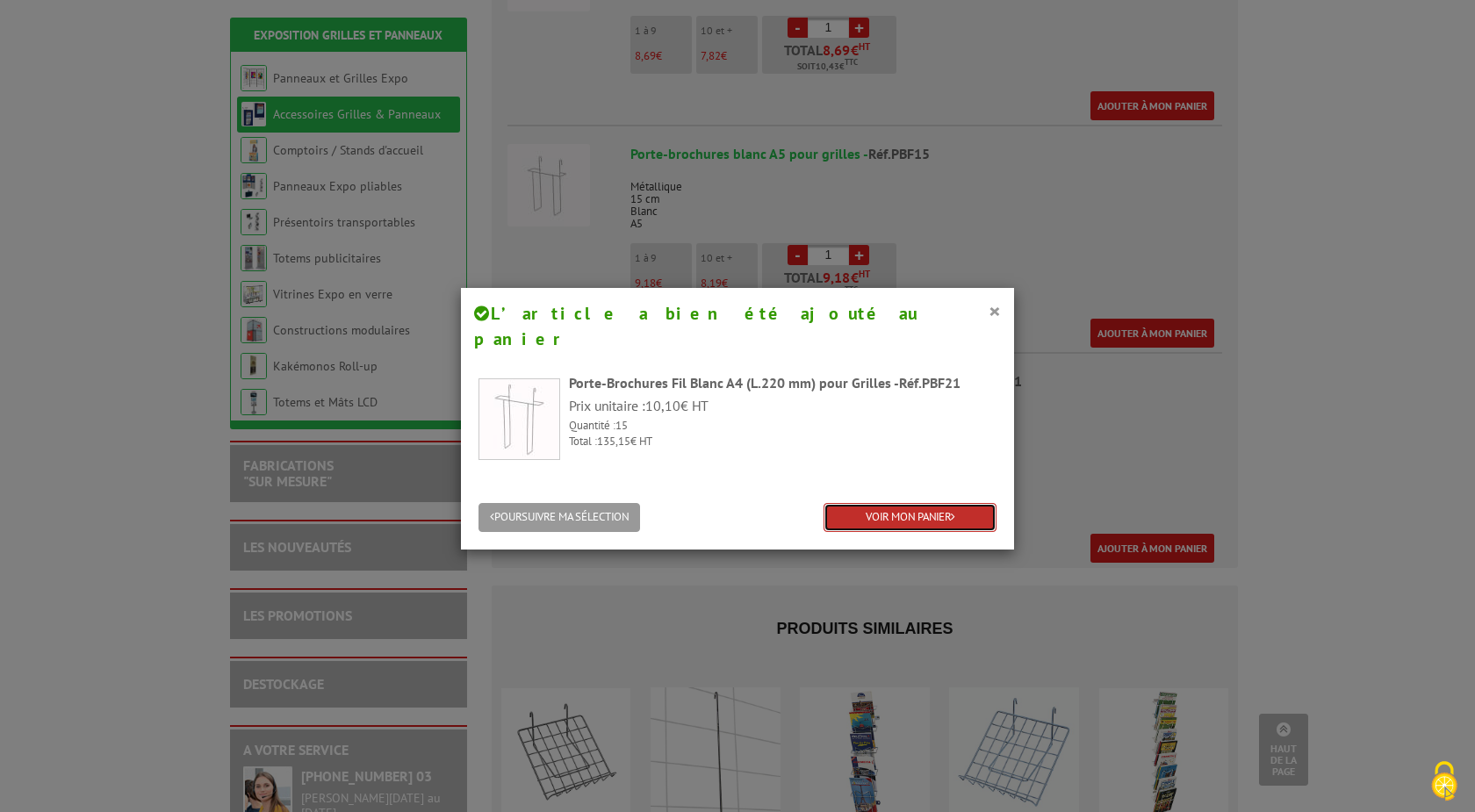
click at [925, 502] on link "VOIR MON PANIER" at bounding box center [909, 517] width 173 height 29
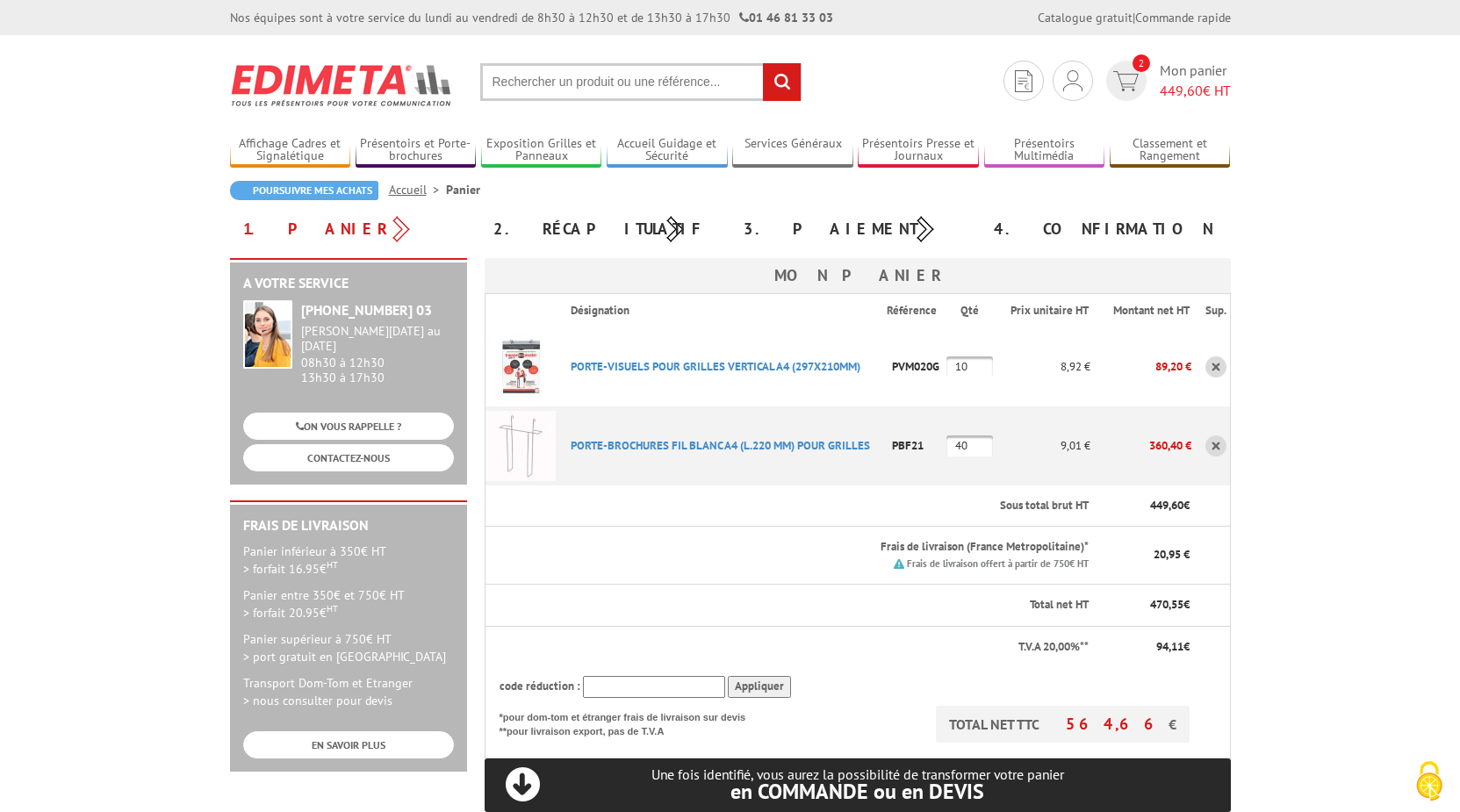
click at [1215, 367] on link at bounding box center [1215, 367] width 21 height 21
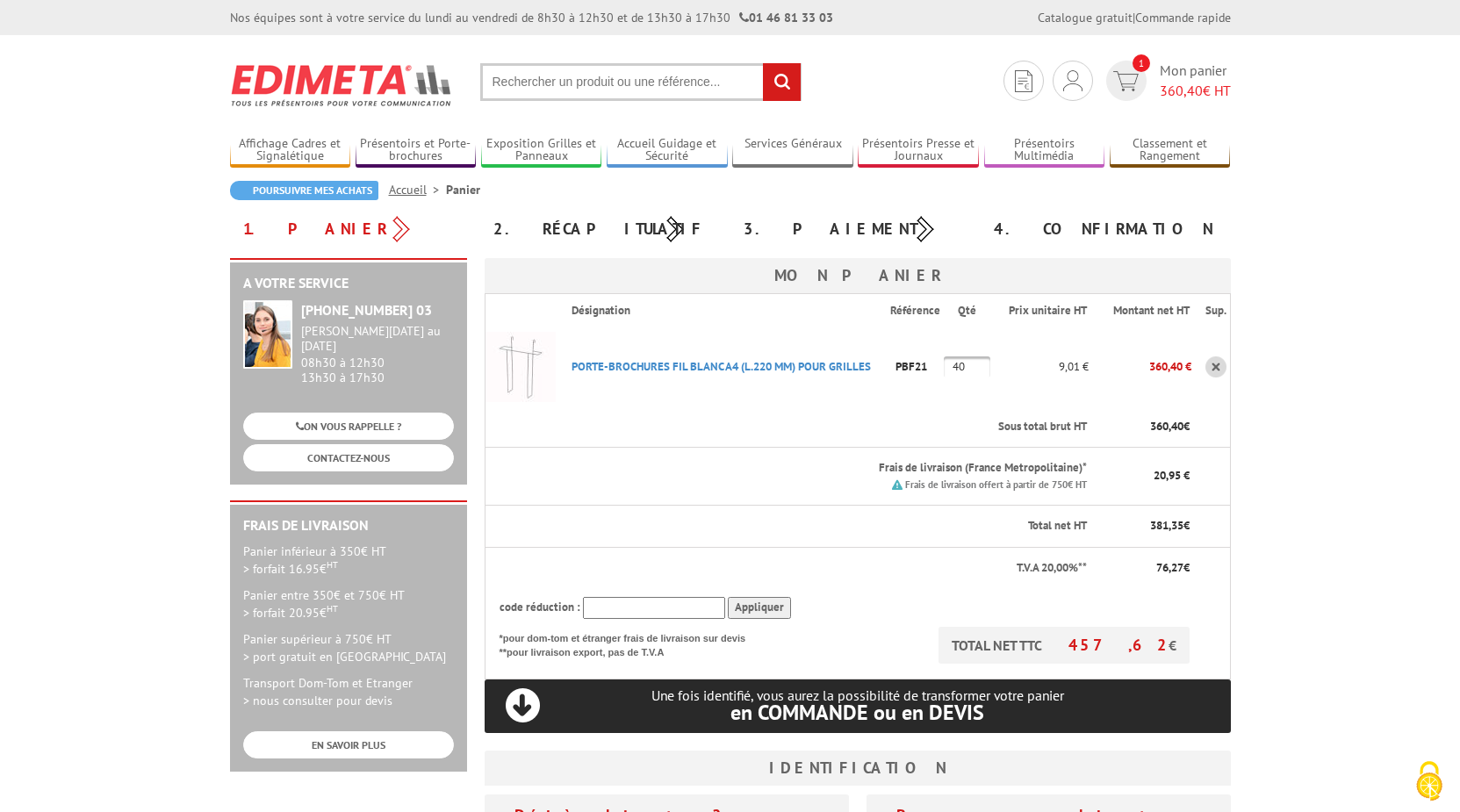
drag, startPoint x: 976, startPoint y: 368, endPoint x: 956, endPoint y: 368, distance: 20.0
click at [956, 368] on input "40" at bounding box center [967, 367] width 47 height 21
type input "15"
